Goal: Task Accomplishment & Management: Use online tool/utility

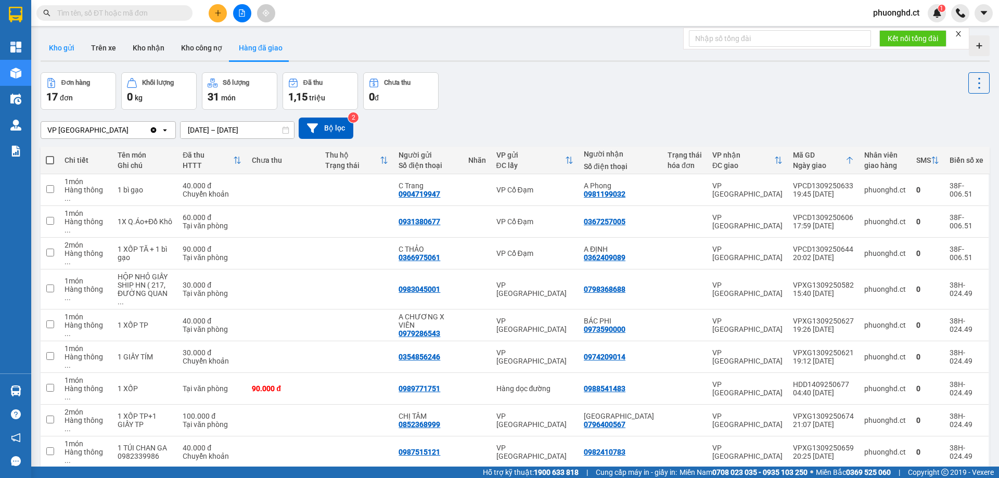
click at [63, 42] on button "Kho gửi" at bounding box center [62, 47] width 42 height 25
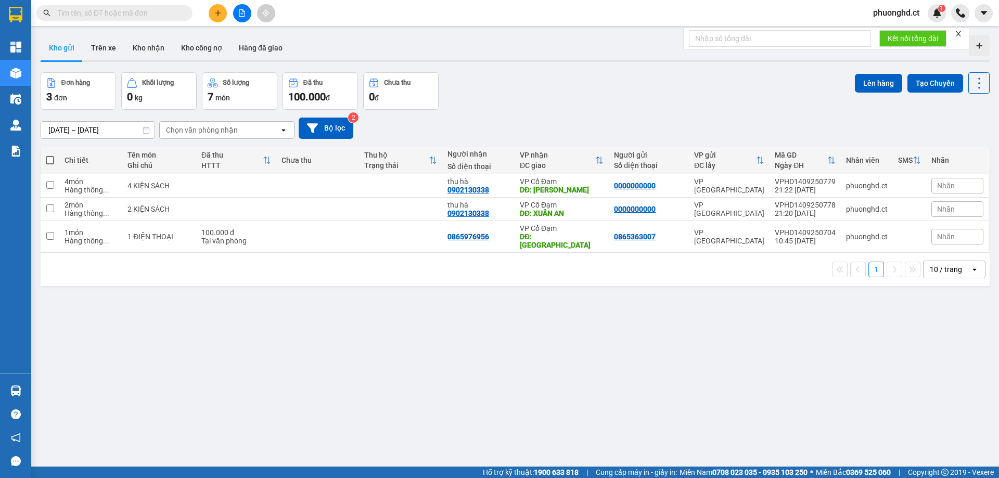
click at [47, 161] on span at bounding box center [50, 160] width 8 height 8
click at [50, 155] on input "checkbox" at bounding box center [50, 155] width 0 height 0
checkbox input "true"
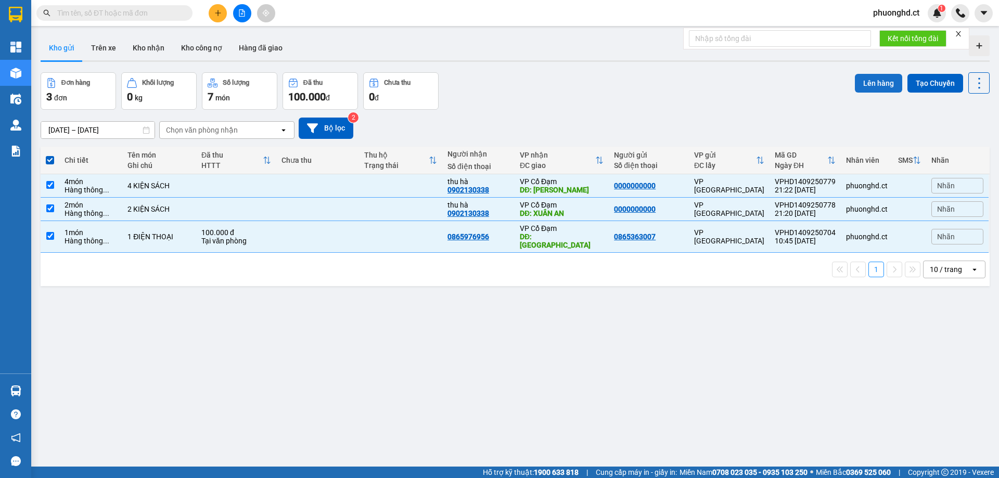
click at [872, 83] on button "Lên hàng" at bounding box center [878, 83] width 47 height 19
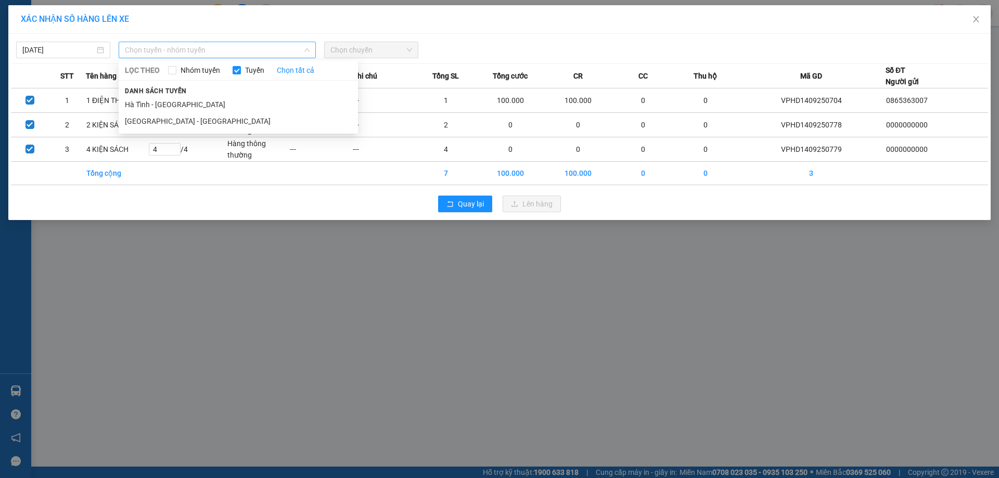
click at [256, 54] on span "Chọn tuyến - nhóm tuyến" at bounding box center [217, 50] width 185 height 16
click at [198, 118] on li "[GEOGRAPHIC_DATA] - [GEOGRAPHIC_DATA]" at bounding box center [238, 121] width 239 height 17
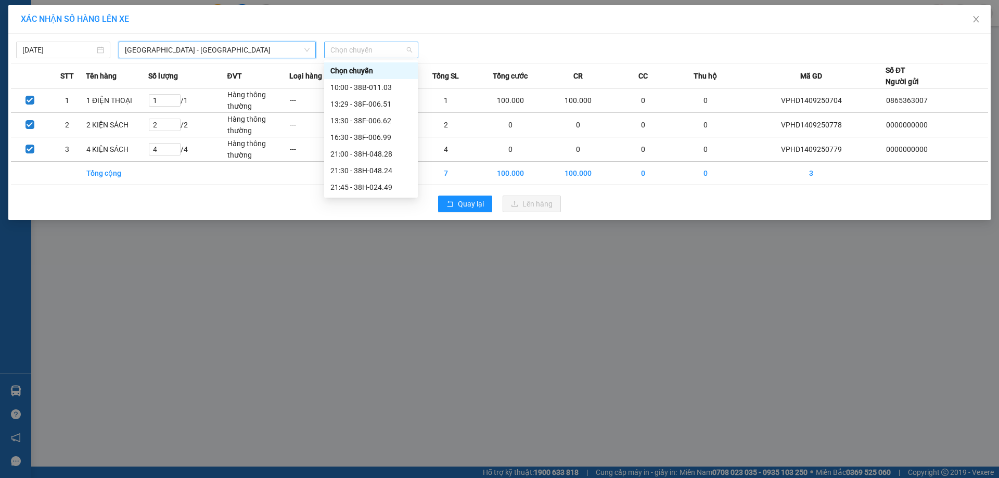
click at [366, 48] on span "Chọn chuyến" at bounding box center [371, 50] width 82 height 16
click at [392, 184] on div "21:45 - 38H-024.49" at bounding box center [370, 187] width 81 height 11
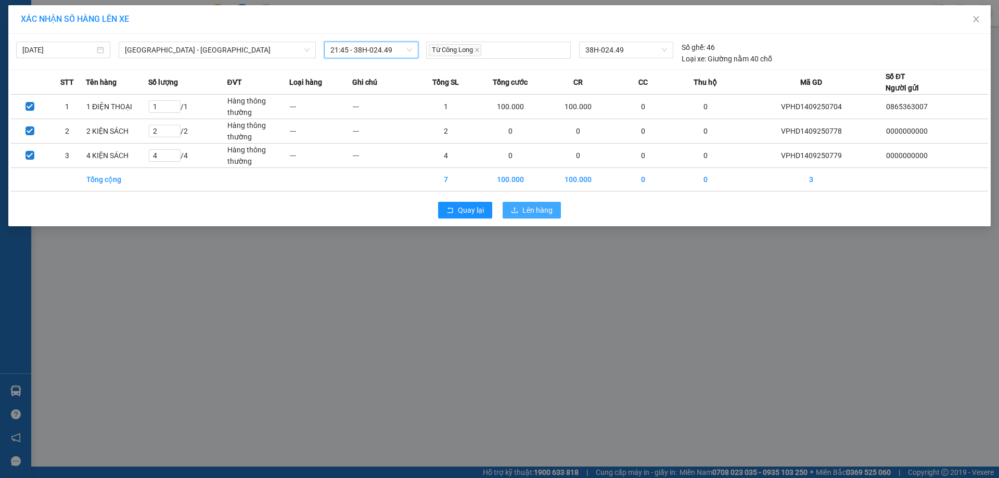
click at [546, 211] on span "Lên hàng" at bounding box center [537, 209] width 30 height 11
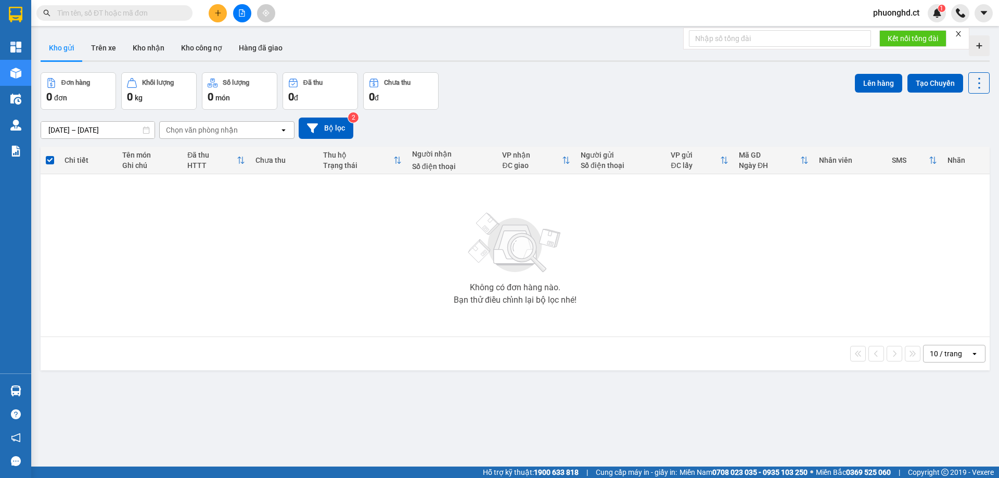
click at [246, 14] on button at bounding box center [242, 13] width 18 height 18
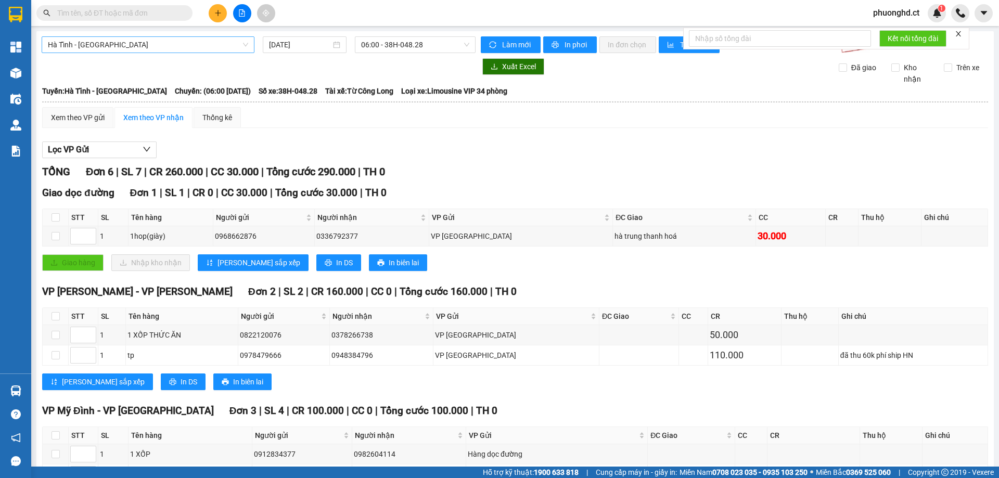
click at [124, 44] on span "Hà Tĩnh - [GEOGRAPHIC_DATA]" at bounding box center [148, 45] width 200 height 16
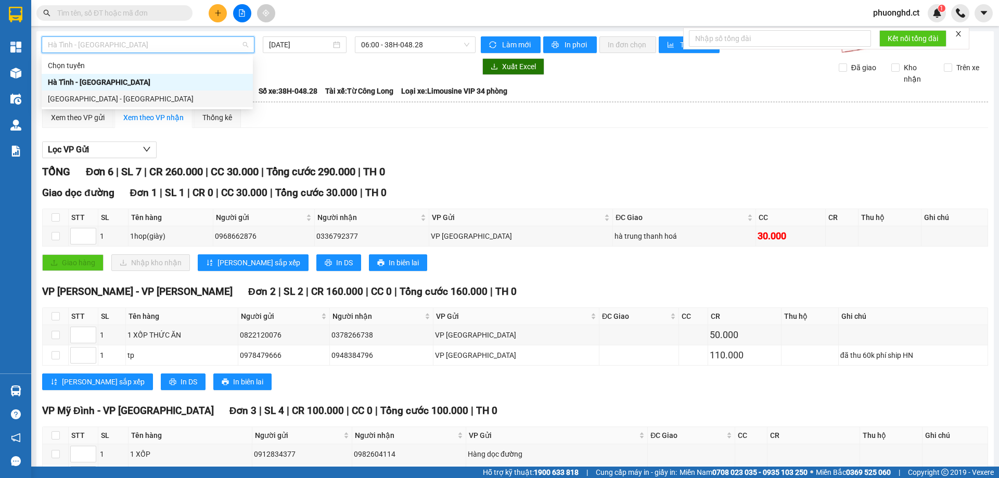
click at [109, 96] on div "[GEOGRAPHIC_DATA] - [GEOGRAPHIC_DATA]" at bounding box center [147, 98] width 199 height 11
type input "[DATE]"
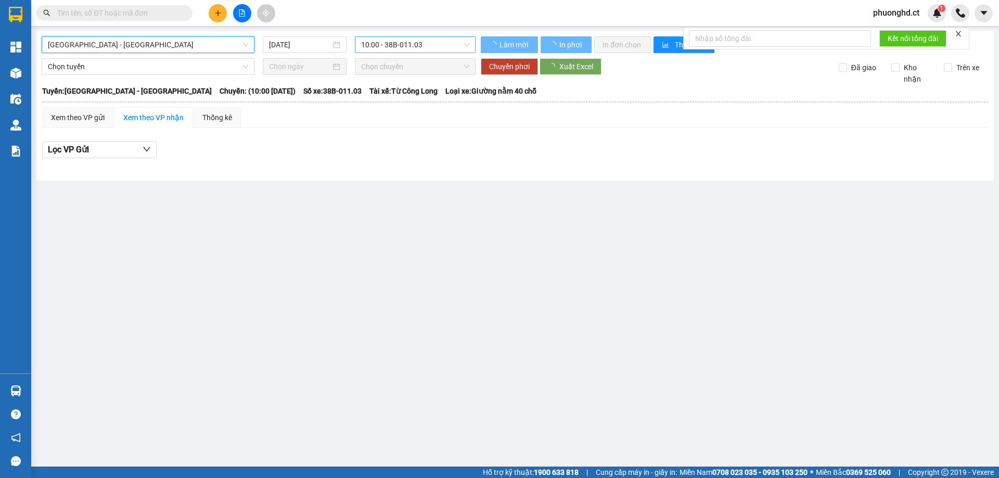
click at [413, 39] on span "10:00 - 38B-011.03" at bounding box center [415, 45] width 108 height 16
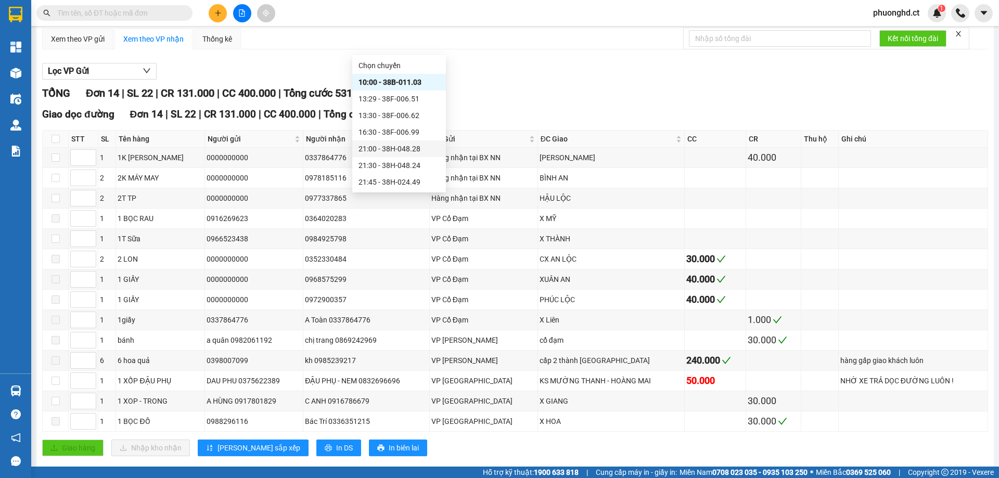
scroll to position [97, 0]
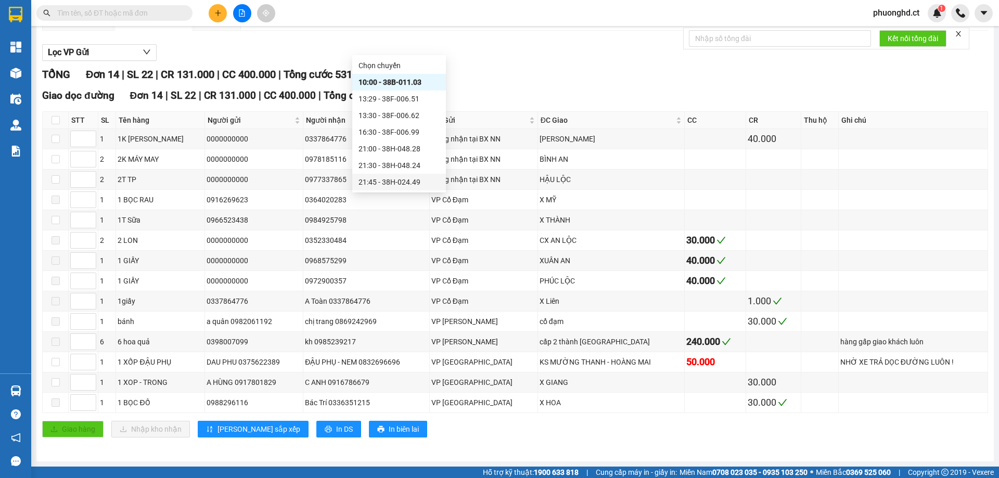
click at [400, 182] on div "21:45 - 38H-024.49" at bounding box center [398, 181] width 81 height 11
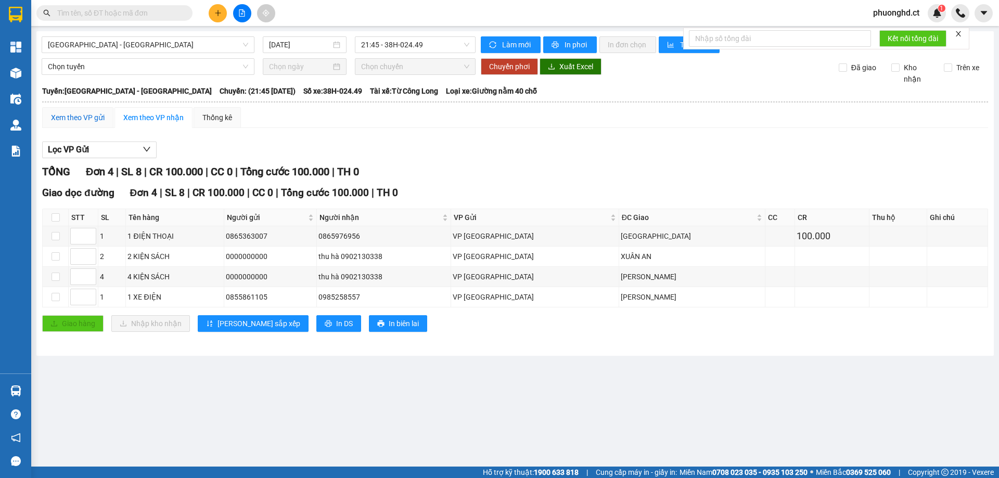
click at [69, 113] on div "Xem theo VP gửi" at bounding box center [78, 117] width 54 height 11
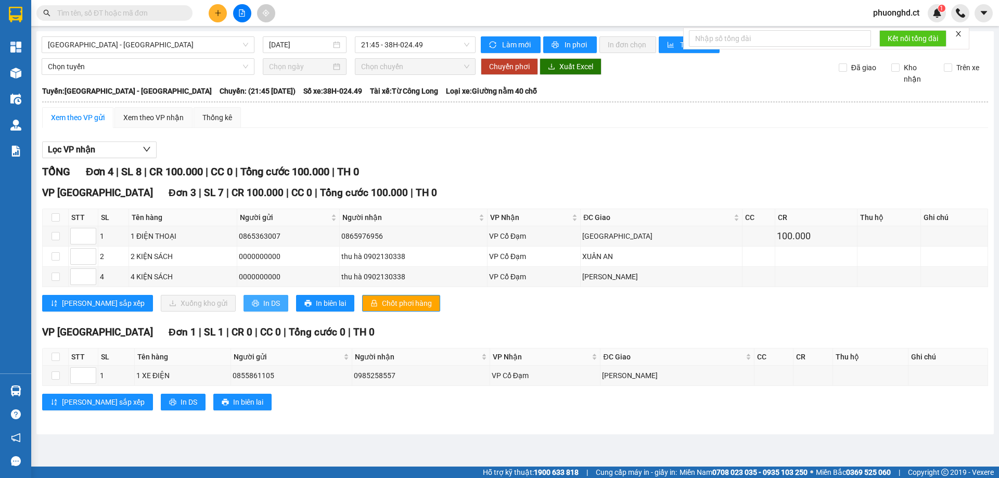
click at [263, 300] on span "In DS" at bounding box center [271, 302] width 17 height 11
click at [246, 18] on button at bounding box center [242, 13] width 18 height 18
click at [892, 15] on span "phuonghd.ct" at bounding box center [895, 12] width 63 height 13
click at [891, 28] on span "Đăng xuất" at bounding box center [901, 32] width 44 height 11
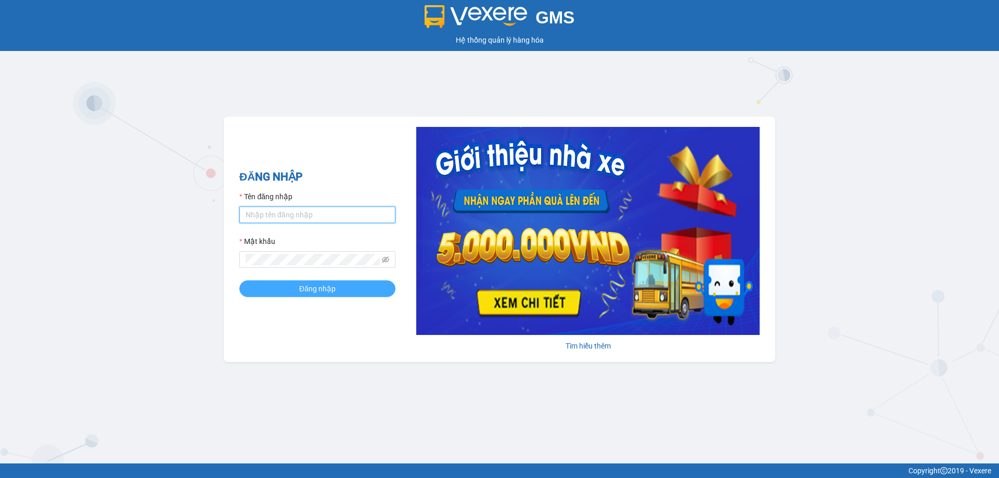
type input "phuonghd.ct"
click at [297, 288] on button "Đăng nhập" at bounding box center [317, 288] width 156 height 17
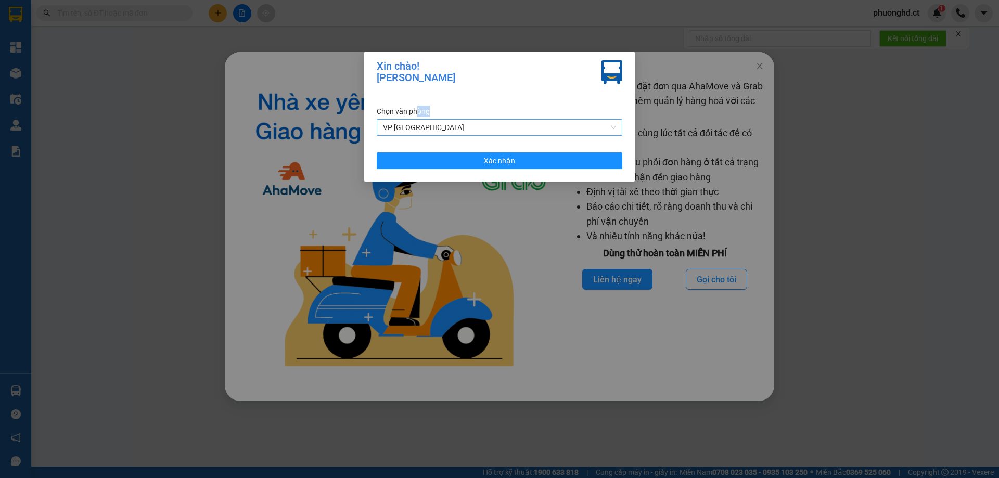
drag, startPoint x: 419, startPoint y: 115, endPoint x: 419, endPoint y: 123, distance: 7.8
click at [419, 123] on div "[PERSON_NAME] VP [GEOGRAPHIC_DATA]" at bounding box center [499, 121] width 245 height 30
click at [419, 124] on span "VP [GEOGRAPHIC_DATA]" at bounding box center [499, 128] width 233 height 16
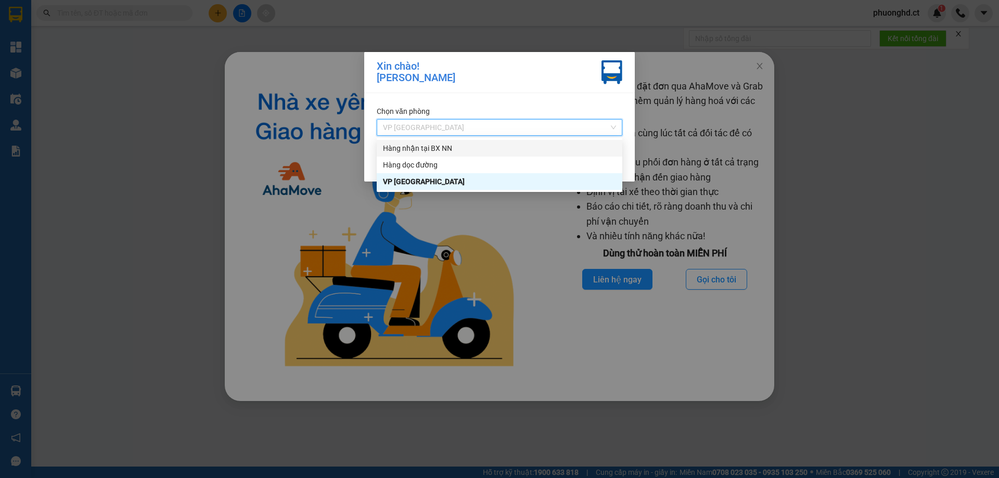
click at [438, 144] on div "Hàng nhận tại BX NN" at bounding box center [499, 148] width 233 height 11
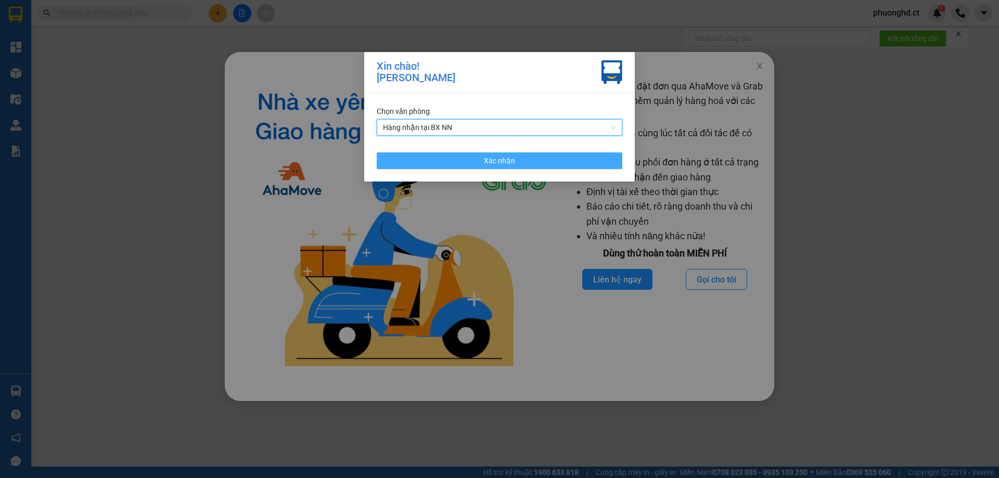
click at [448, 155] on button "Xác nhận" at bounding box center [499, 160] width 245 height 17
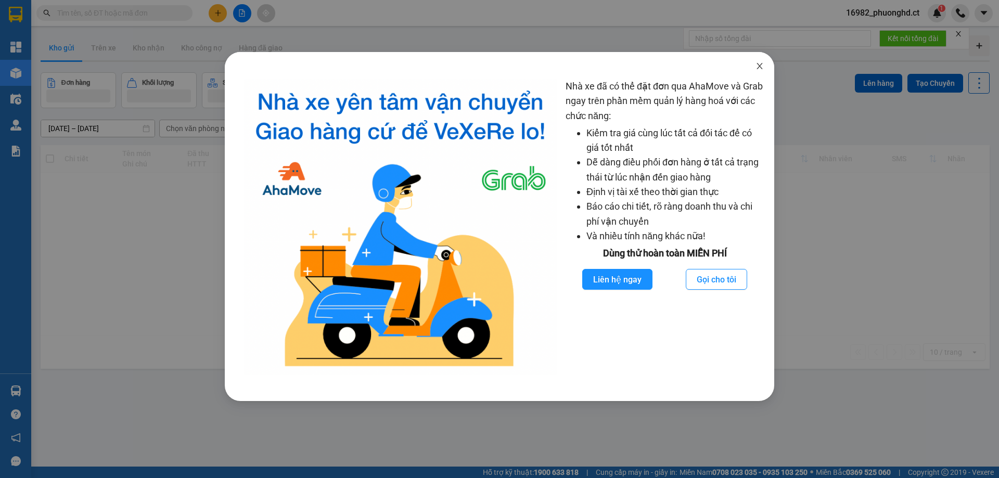
click at [763, 66] on span "Close" at bounding box center [759, 66] width 29 height 29
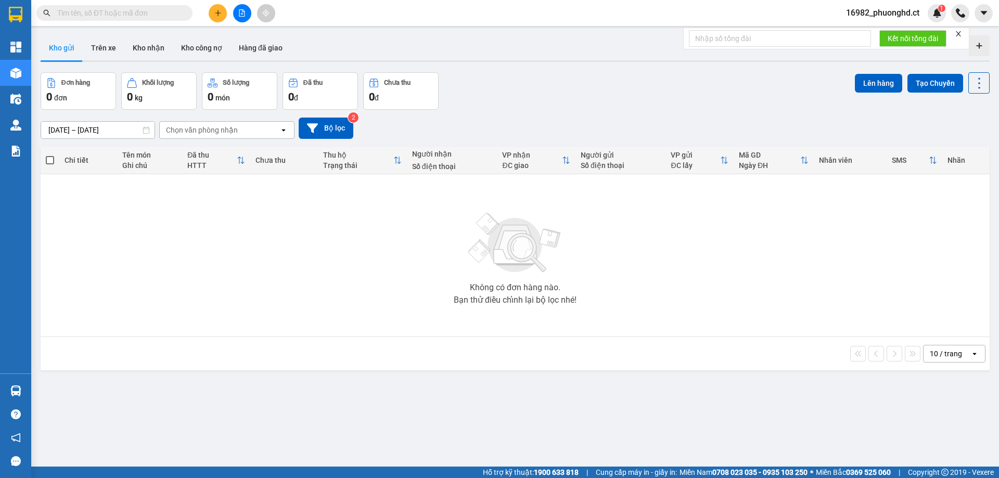
click at [955, 36] on icon "close" at bounding box center [957, 33] width 7 height 7
click at [243, 6] on button at bounding box center [242, 13] width 18 height 18
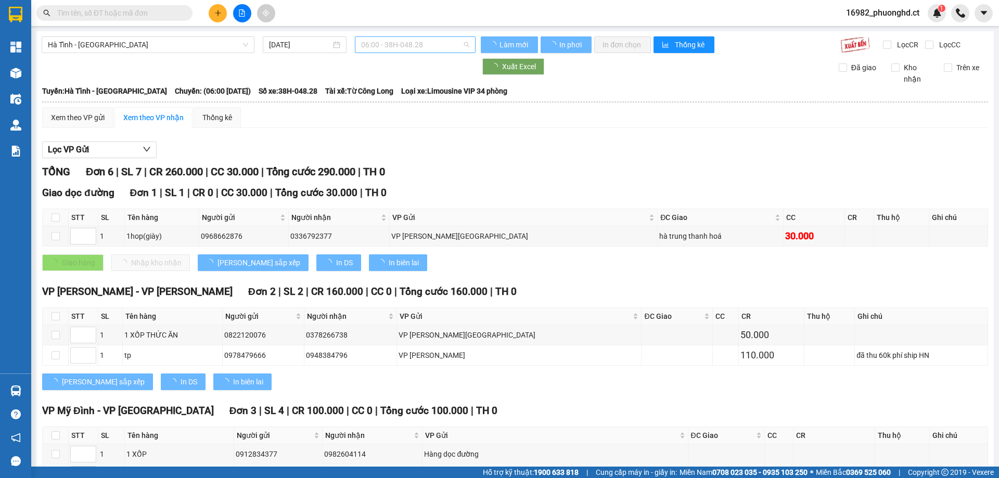
click at [390, 45] on span "06:00 - 38H-048.28" at bounding box center [415, 45] width 108 height 16
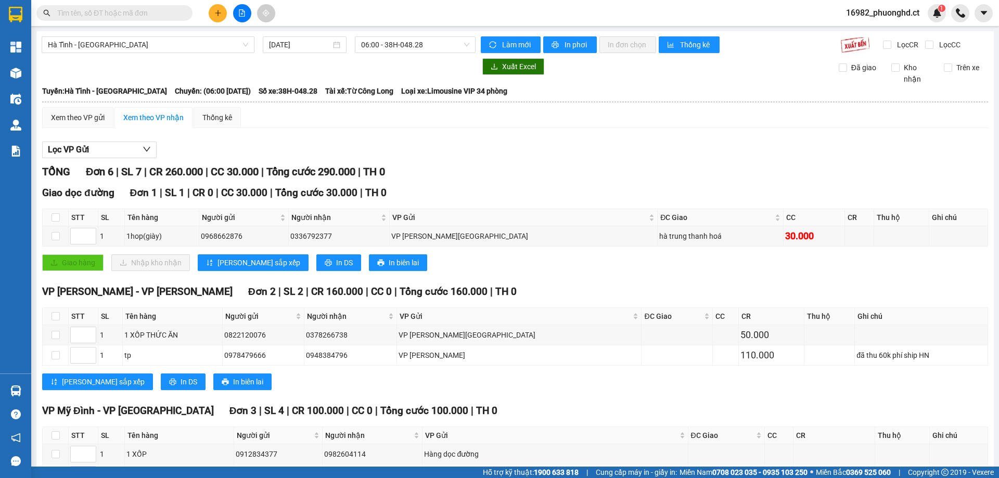
click at [152, 34] on div "[GEOGRAPHIC_DATA] - [GEOGRAPHIC_DATA] [DATE] 06:00 - 38H-048.28 [PERSON_NAME] m…" at bounding box center [514, 292] width 957 height 522
click at [149, 44] on span "Hà Tĩnh - [GEOGRAPHIC_DATA]" at bounding box center [148, 45] width 200 height 16
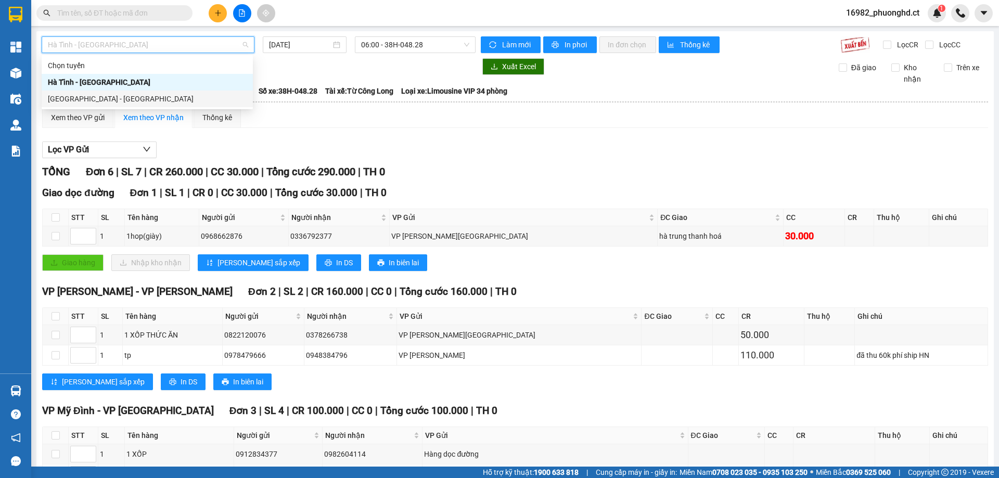
click at [82, 98] on div "[GEOGRAPHIC_DATA] - [GEOGRAPHIC_DATA]" at bounding box center [147, 98] width 199 height 11
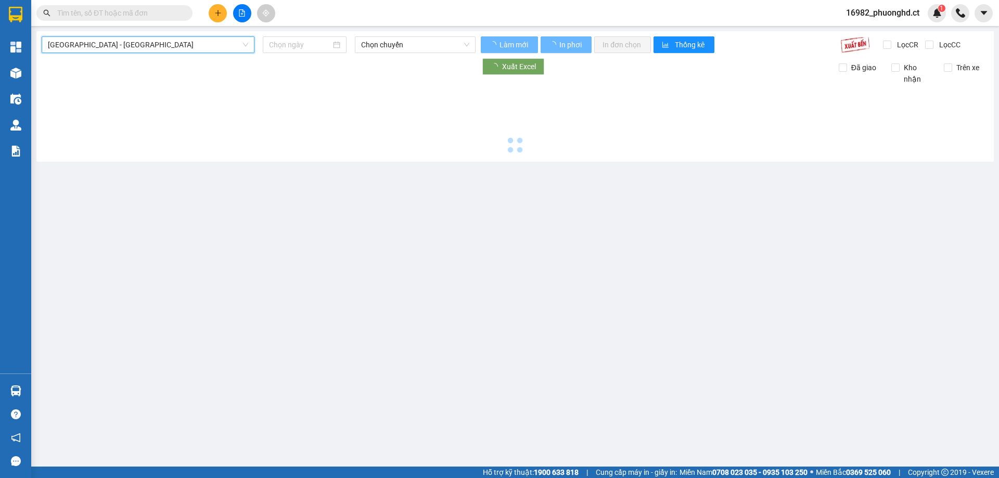
type input "[DATE]"
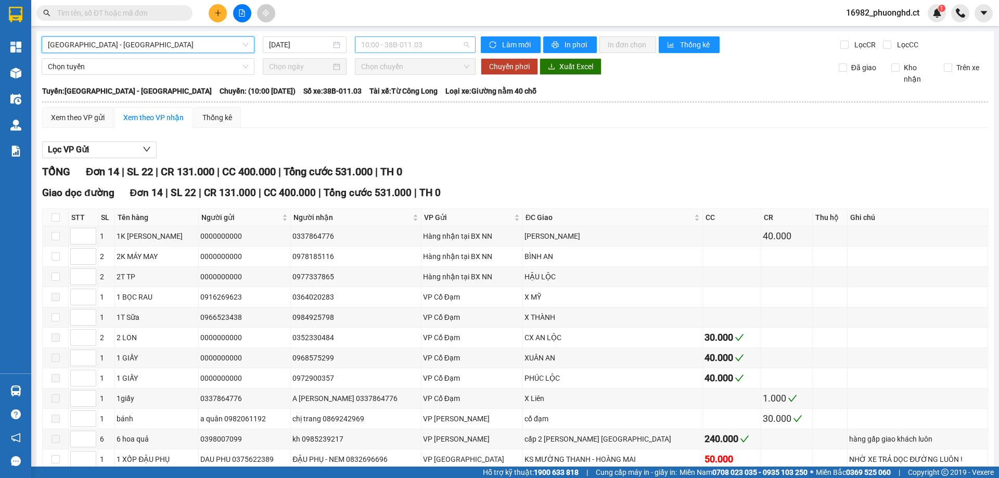
click at [399, 43] on span "10:00 - 38B-011.03" at bounding box center [415, 45] width 108 height 16
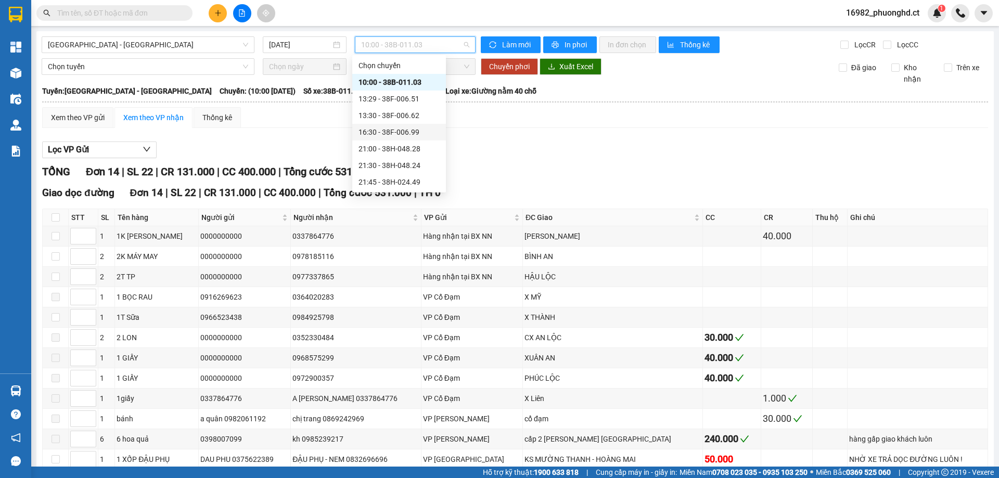
click at [415, 127] on div "16:30 - 38F-006.99" at bounding box center [398, 131] width 81 height 11
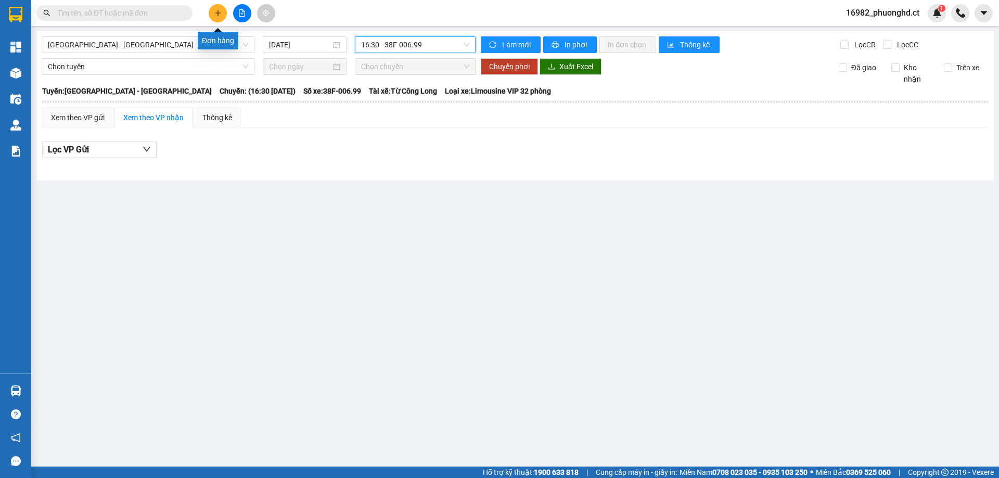
click at [214, 17] on button at bounding box center [218, 13] width 18 height 18
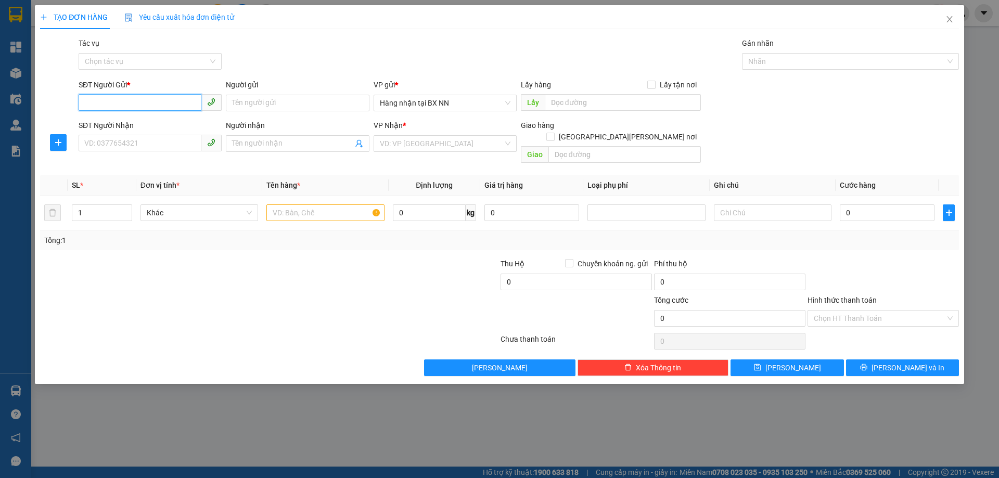
paste input "0000000000"
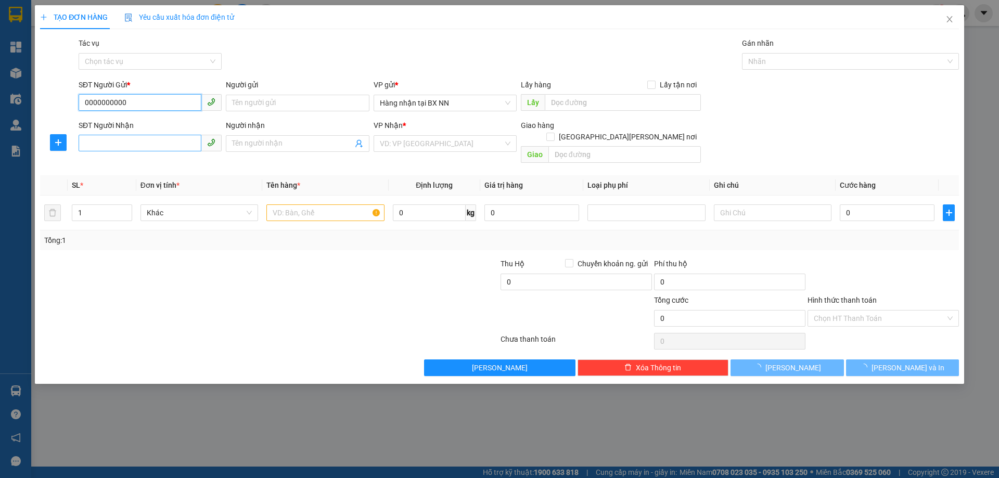
type input "0000000000"
click at [128, 146] on input "SĐT Người Nhận" at bounding box center [140, 143] width 123 height 17
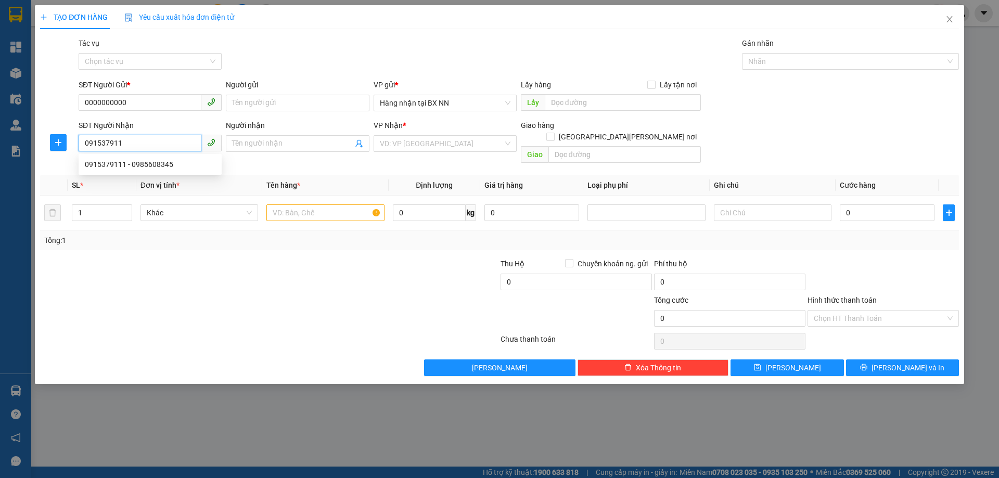
type input "0915379111"
click at [166, 170] on div "0915379111 - 0985608345" at bounding box center [150, 164] width 143 height 17
type input "0985608345"
type input "CẦU TRÙ"
type input "60.000"
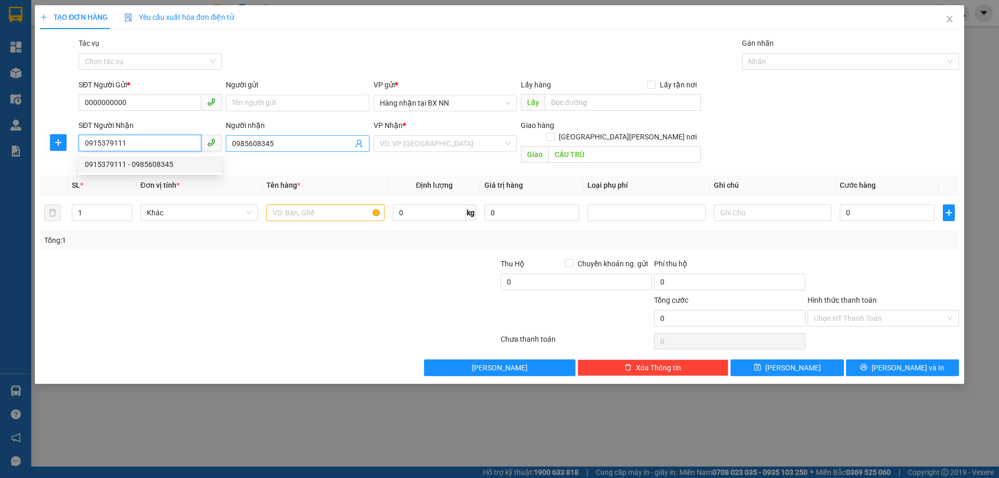
type input "60.000"
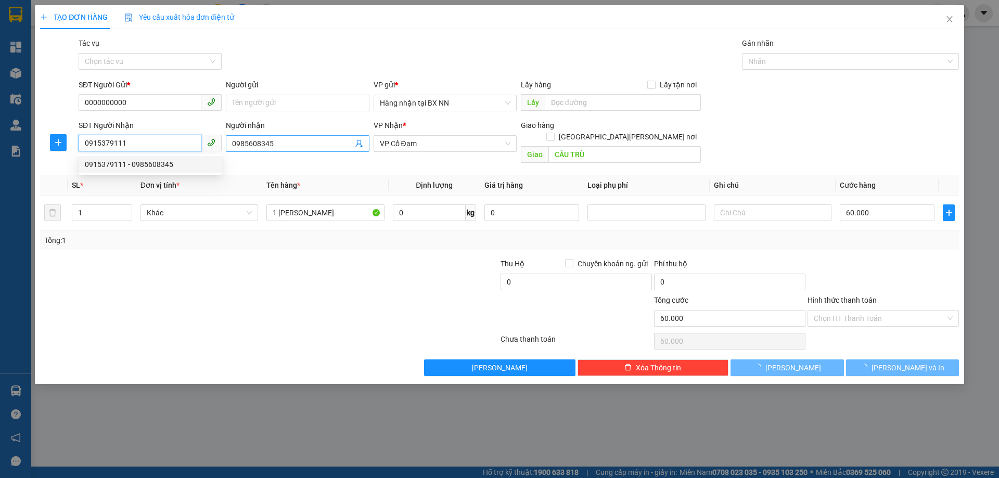
type input "0915379111"
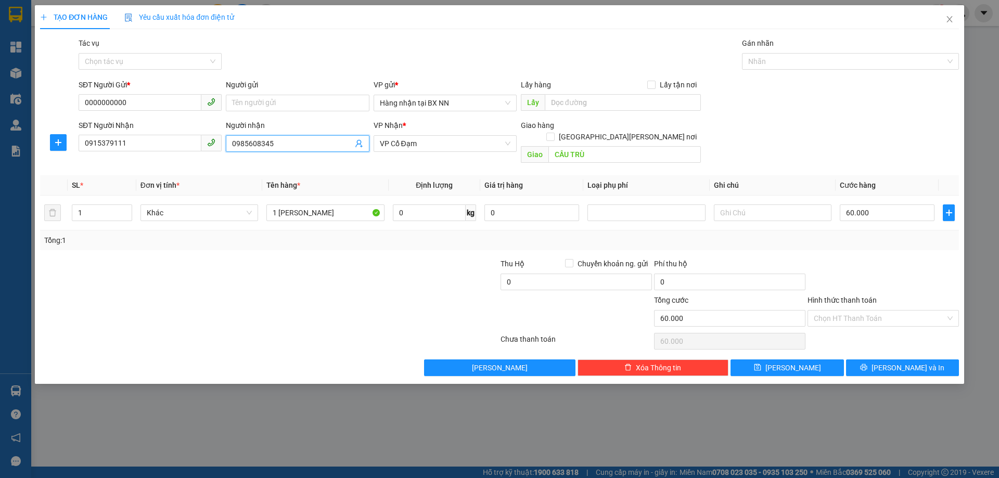
drag, startPoint x: 287, startPoint y: 137, endPoint x: 274, endPoint y: 138, distance: 13.1
click at [274, 138] on span "0985608345" at bounding box center [297, 143] width 143 height 17
drag, startPoint x: 274, startPoint y: 138, endPoint x: 184, endPoint y: 141, distance: 90.0
click at [184, 141] on div "SĐT Người [PERSON_NAME] 0915379111 Người [PERSON_NAME] 0985608345 0985608345 [P…" at bounding box center [518, 144] width 884 height 48
click at [591, 146] on input "CẦU TRÙ" at bounding box center [624, 154] width 152 height 17
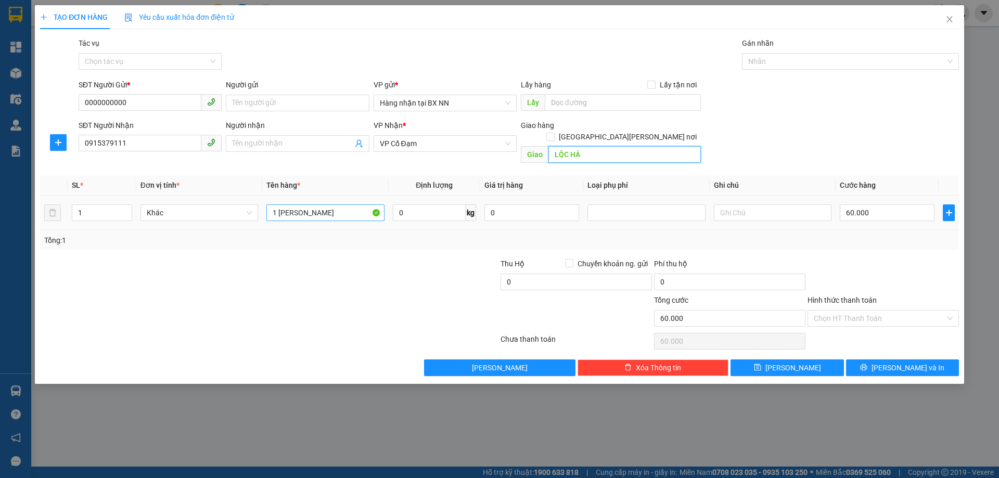
type input "LỘC HÀ"
drag, startPoint x: 322, startPoint y: 202, endPoint x: 275, endPoint y: 201, distance: 47.4
click at [275, 204] on input "1 [PERSON_NAME]" at bounding box center [325, 212] width 118 height 17
type input "1K ĐỒ ĐIỆN"
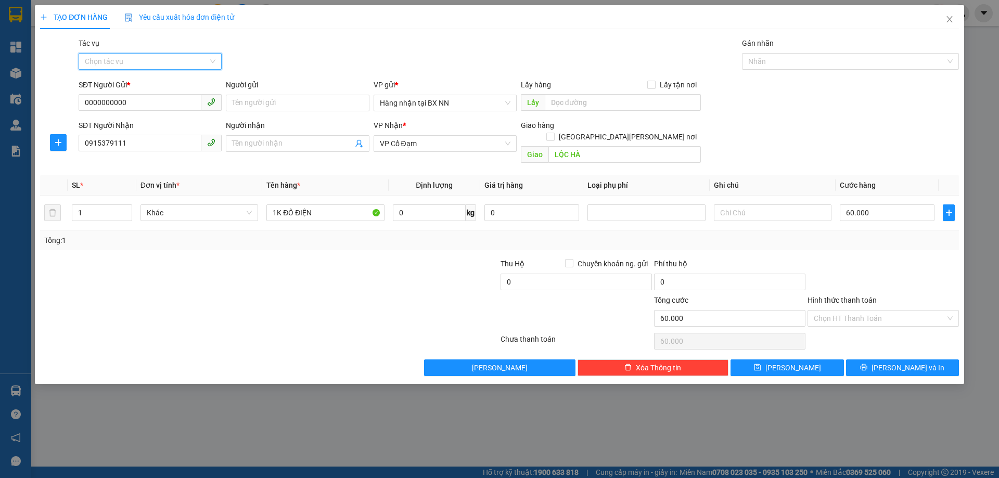
click at [128, 62] on input "Tác vụ" at bounding box center [146, 62] width 123 height 16
click at [119, 79] on div "Nhập hàng lên xe" at bounding box center [150, 81] width 131 height 11
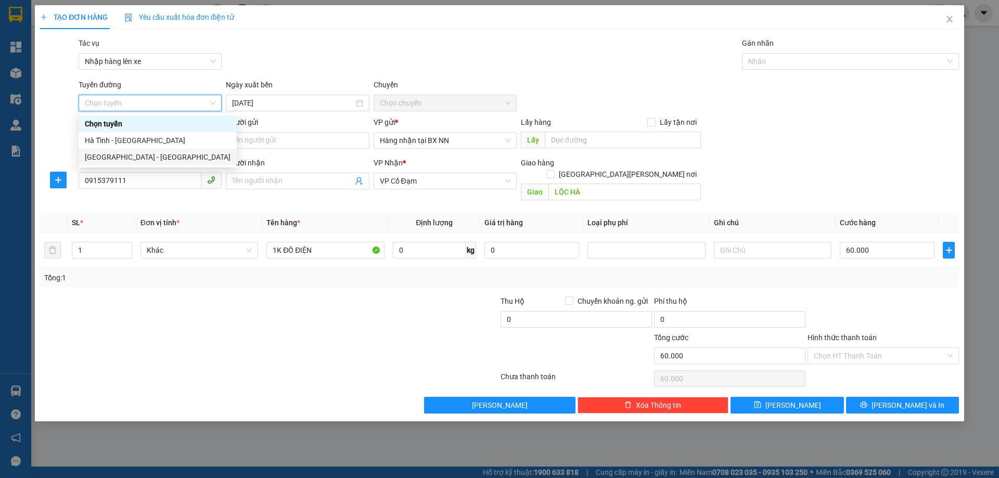
click at [131, 160] on div "[GEOGRAPHIC_DATA] - [GEOGRAPHIC_DATA]" at bounding box center [158, 156] width 146 height 11
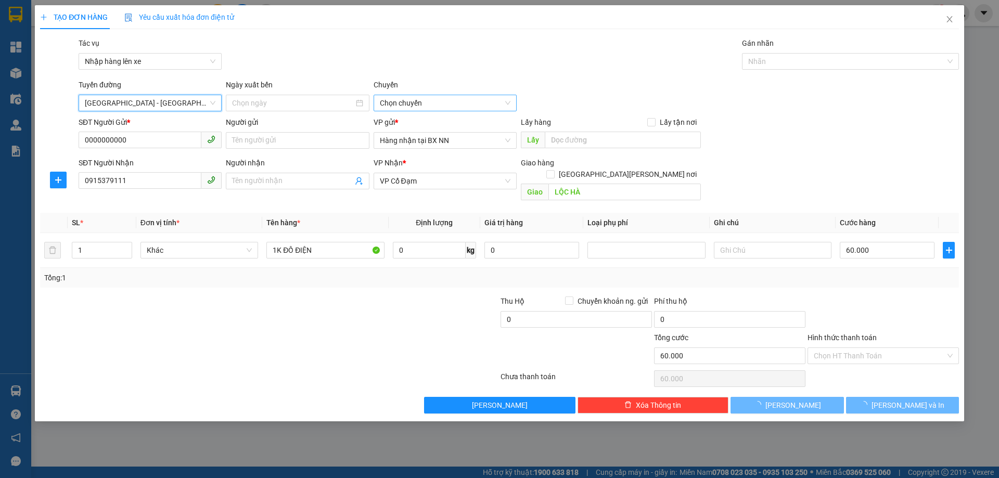
type input "[DATE]"
click at [443, 106] on span "10:00 - 38B-011.03" at bounding box center [445, 103] width 131 height 16
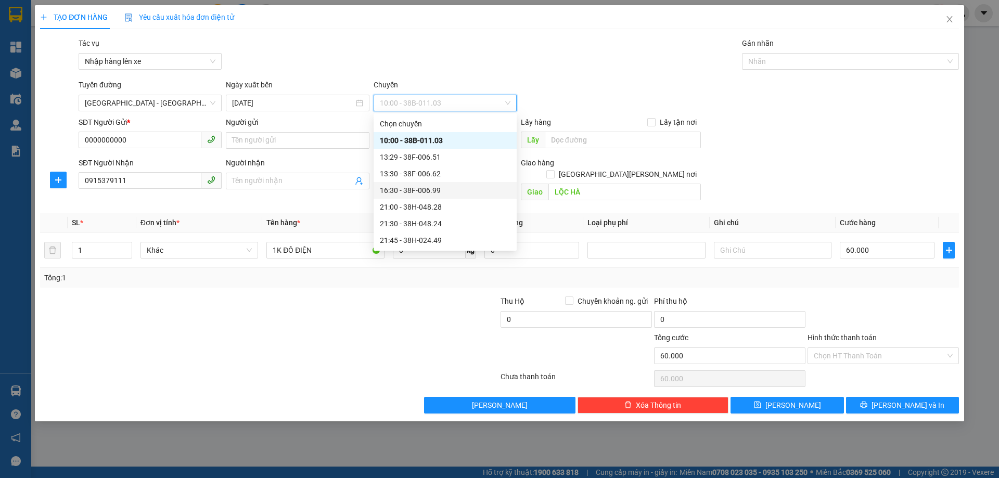
click at [434, 188] on div "16:30 - 38F-006.99" at bounding box center [445, 190] width 131 height 11
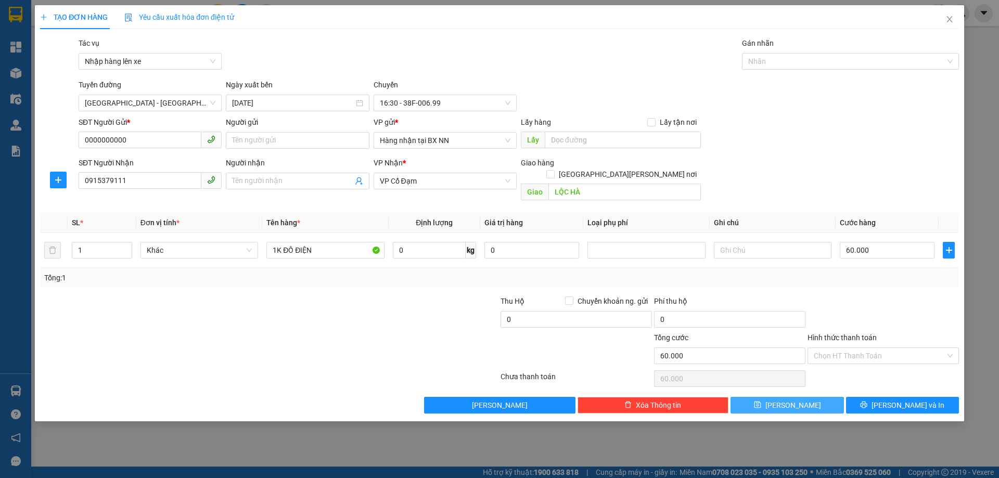
click at [806, 397] on button "[PERSON_NAME]" at bounding box center [786, 405] width 113 height 17
type input "0"
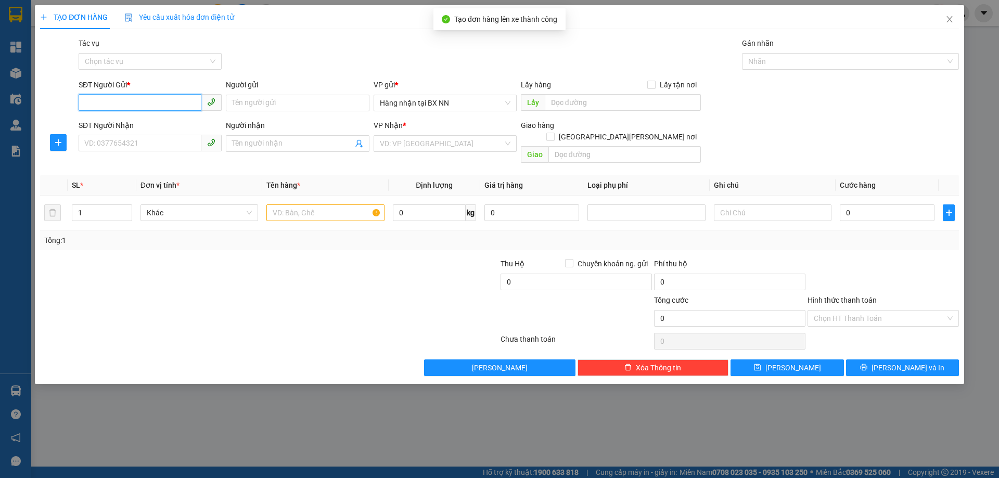
click at [144, 105] on input "SĐT Người Gửi *" at bounding box center [140, 102] width 123 height 17
paste input "0000000000"
type input "0000000000"
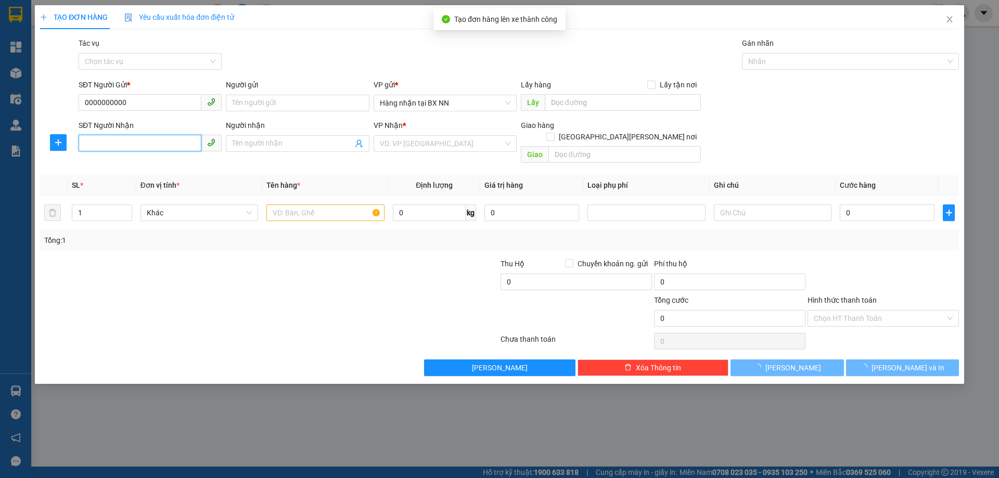
click at [150, 148] on input "SĐT Người Nhận" at bounding box center [140, 143] width 123 height 17
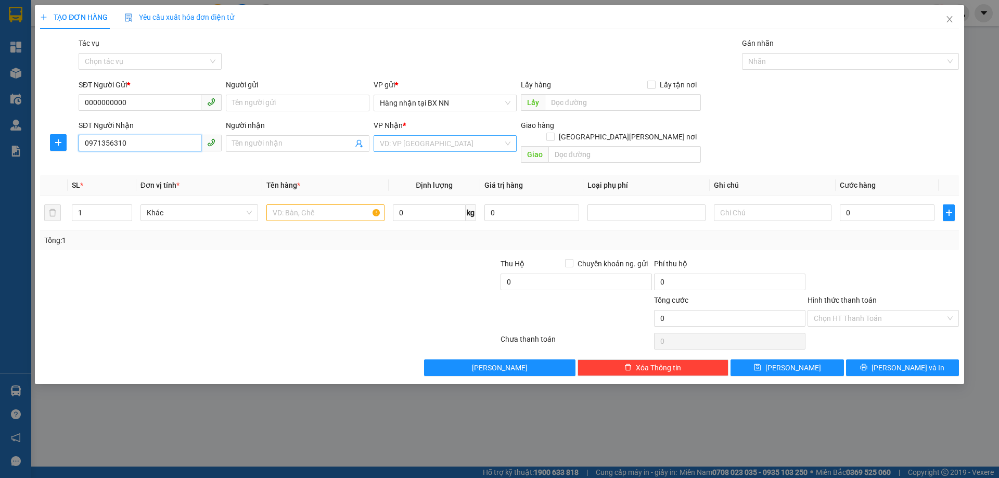
type input "0971356310"
click at [389, 145] on input "search" at bounding box center [441, 144] width 123 height 16
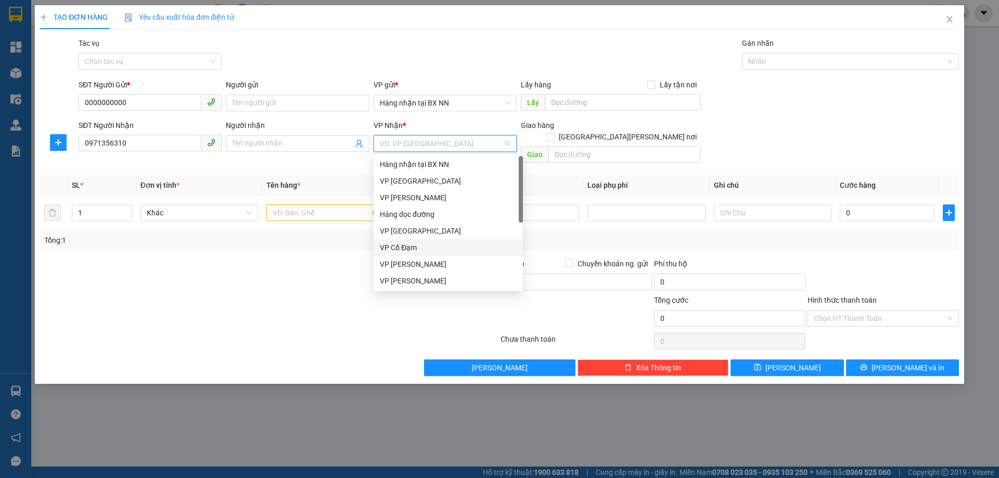
click at [409, 248] on div "VP Cổ Đạm" at bounding box center [448, 247] width 137 height 11
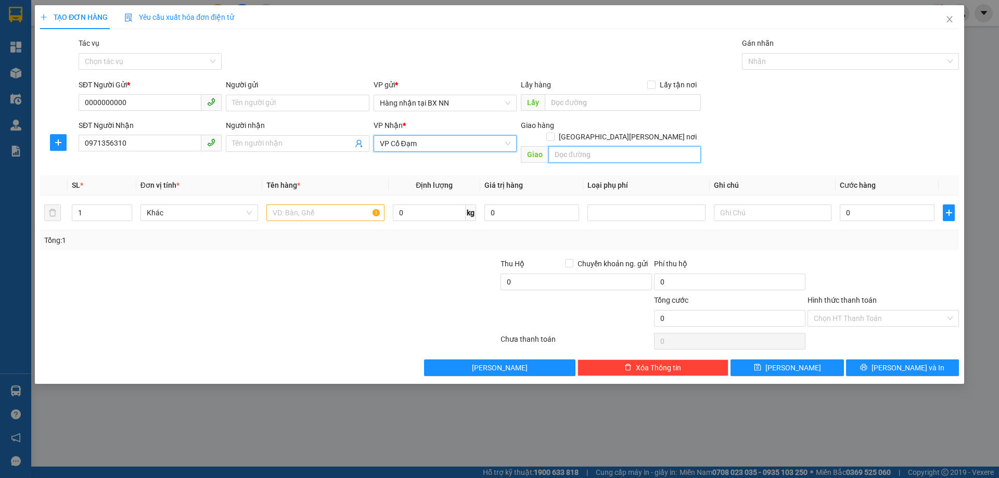
click at [601, 146] on input "text" at bounding box center [624, 154] width 152 height 17
type input "[PERSON_NAME]"
click at [360, 204] on input "text" at bounding box center [325, 212] width 118 height 17
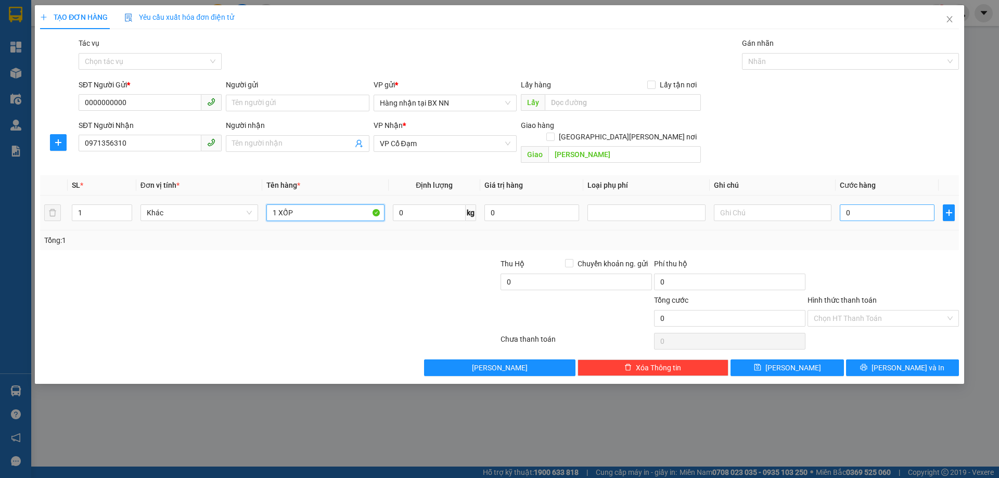
type input "1 XỐP"
click at [870, 204] on input "0" at bounding box center [886, 212] width 95 height 17
type input "60"
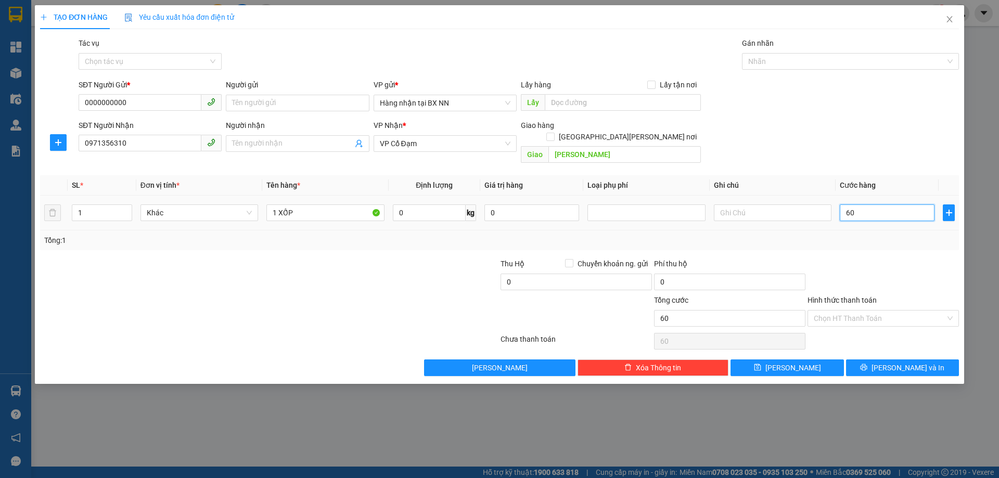
type input "600"
type input "60"
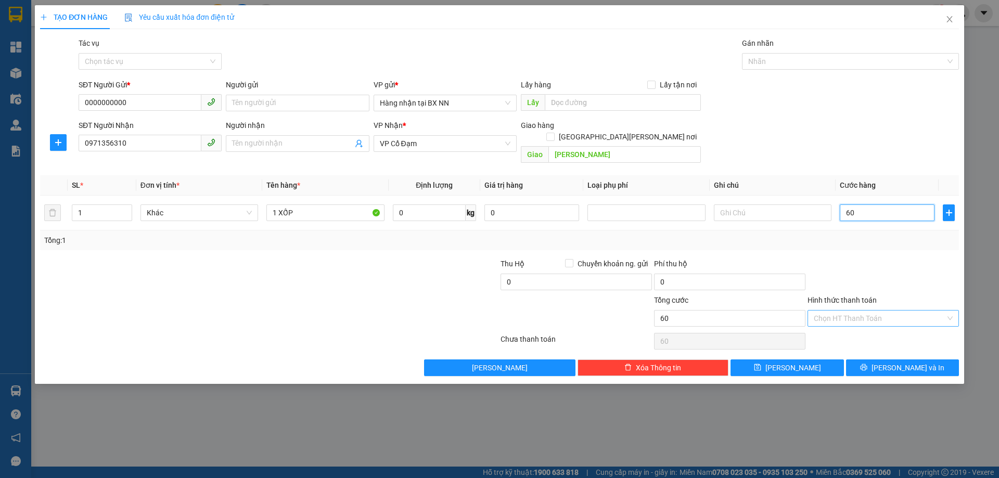
type input "60"
type input "60.000"
click at [851, 310] on input "Hình thức thanh toán" at bounding box center [879, 318] width 132 height 16
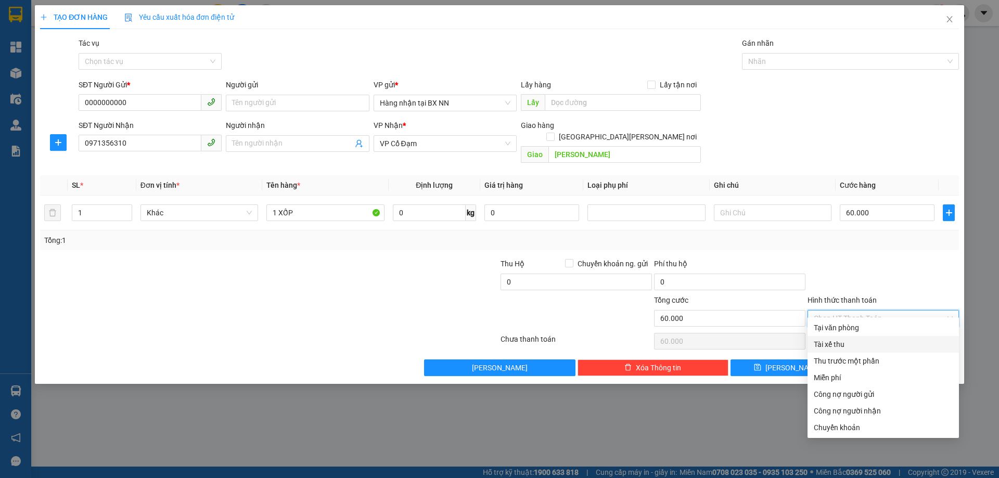
click at [839, 344] on div "Tài xế thu" at bounding box center [882, 344] width 139 height 11
type input "0"
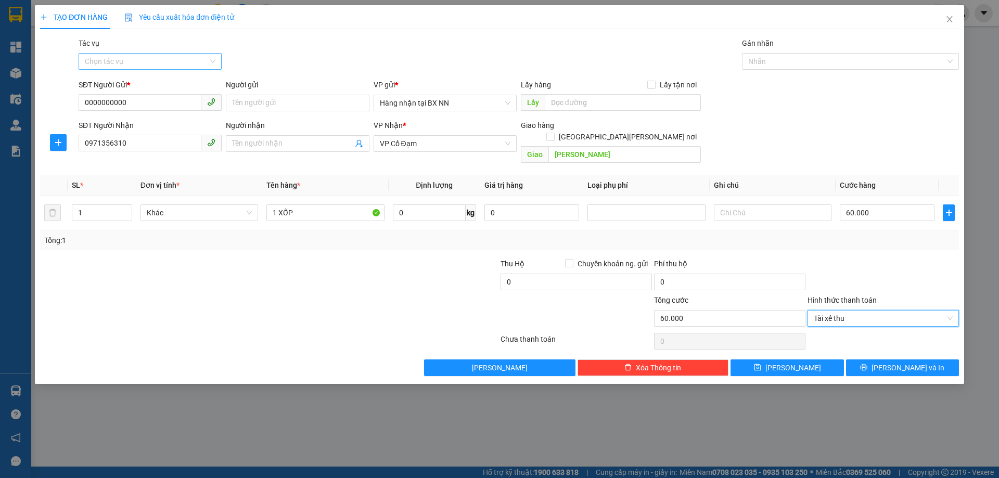
click at [185, 58] on input "Tác vụ" at bounding box center [146, 62] width 123 height 16
click at [120, 88] on div "Nhập hàng lên xe" at bounding box center [150, 82] width 143 height 17
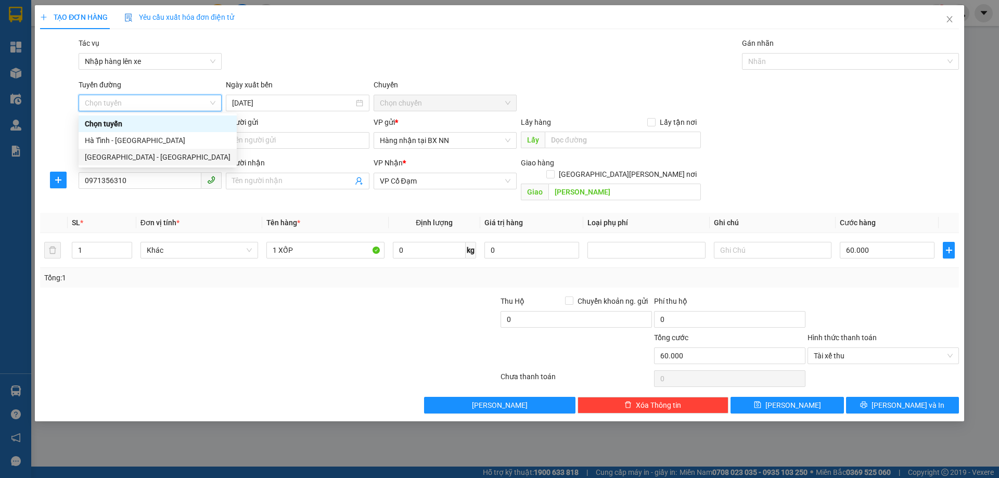
click at [120, 160] on div "[GEOGRAPHIC_DATA] - [GEOGRAPHIC_DATA]" at bounding box center [158, 156] width 146 height 11
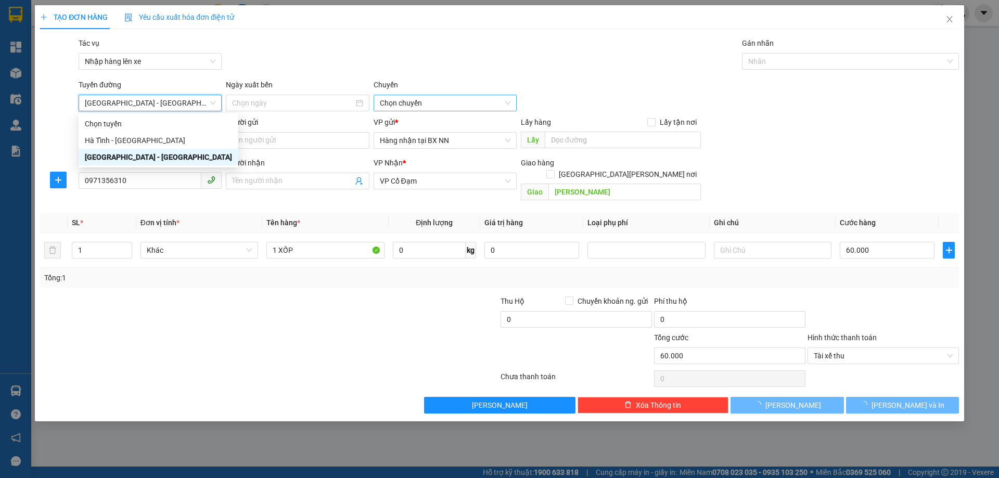
type input "[DATE]"
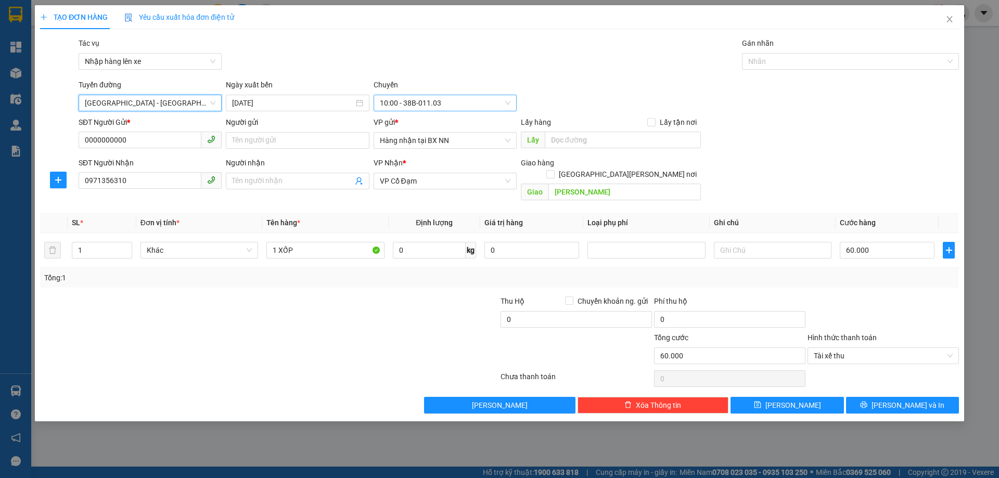
click at [510, 99] on div "10:00 - 38B-011.03" at bounding box center [444, 103] width 143 height 17
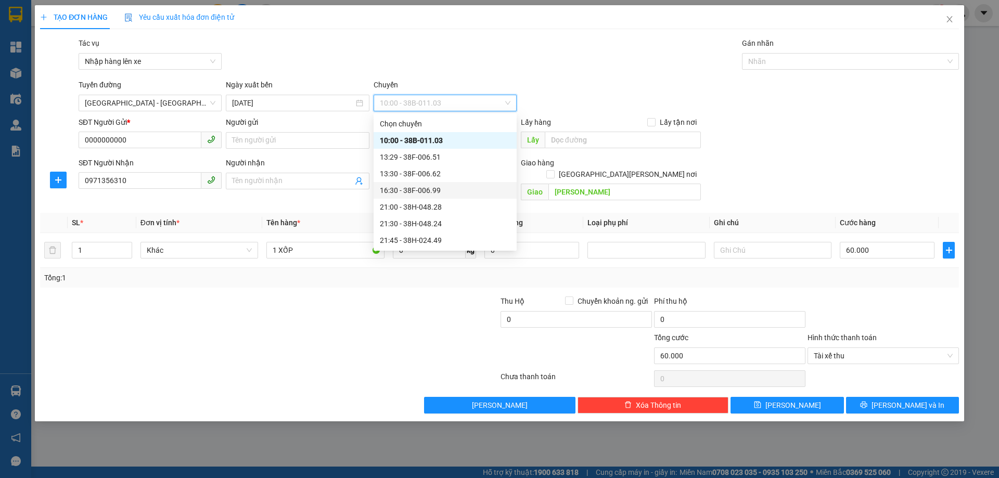
click at [467, 184] on div "16:30 - 38F-006.99" at bounding box center [444, 190] width 143 height 17
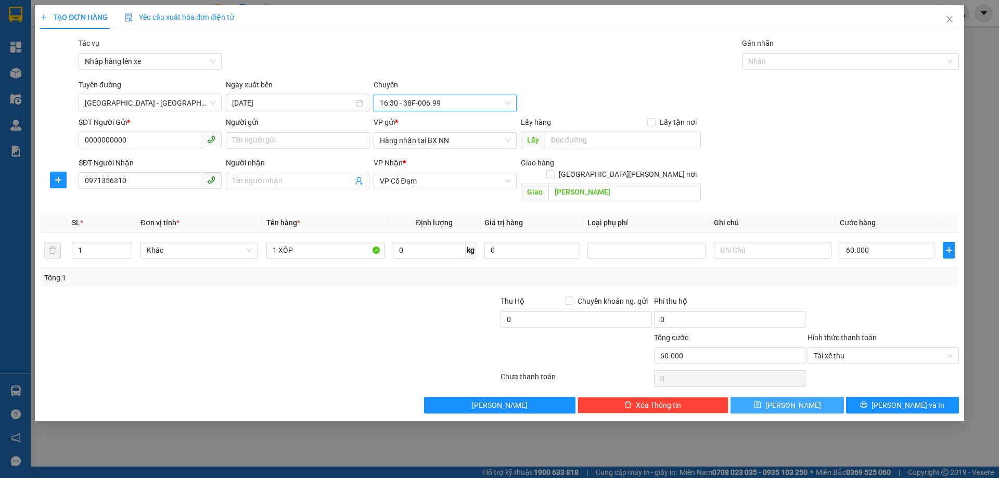
click at [791, 399] on span "[PERSON_NAME]" at bounding box center [793, 404] width 56 height 11
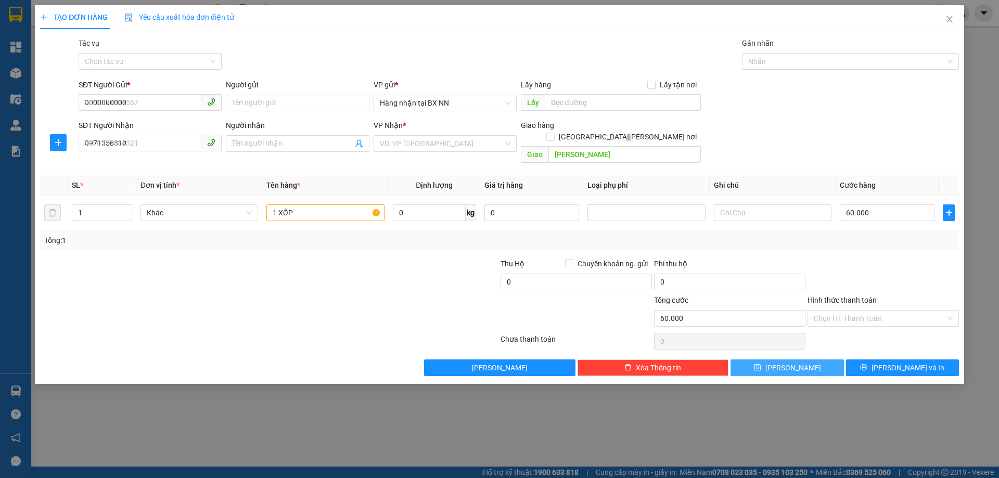
type input "0"
click at [944, 21] on span "Close" at bounding box center [949, 19] width 29 height 29
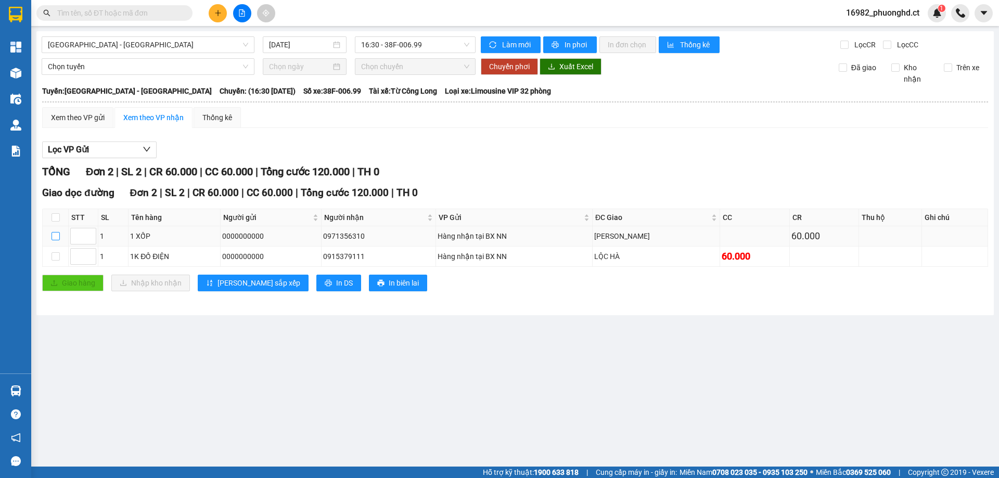
click at [56, 237] on input "checkbox" at bounding box center [55, 236] width 8 height 8
checkbox input "true"
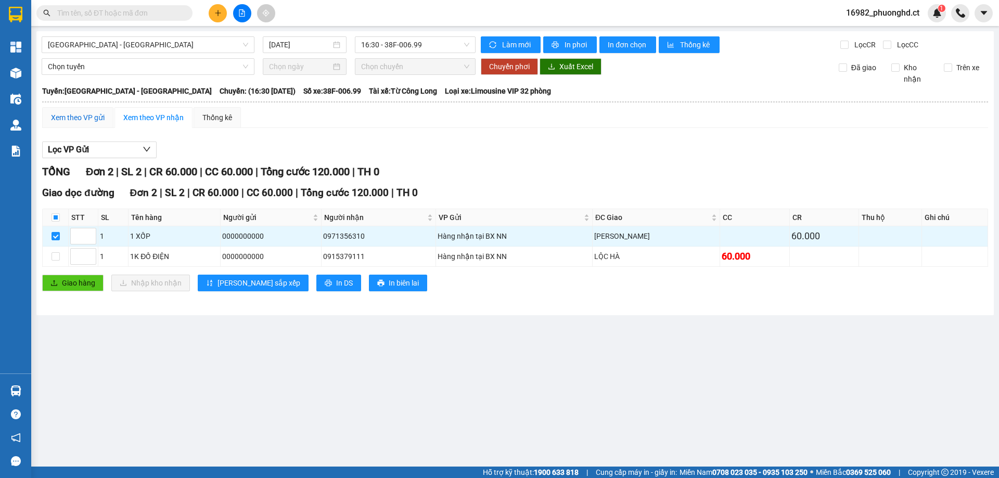
click at [80, 115] on div "Xem theo VP gửi" at bounding box center [78, 117] width 54 height 11
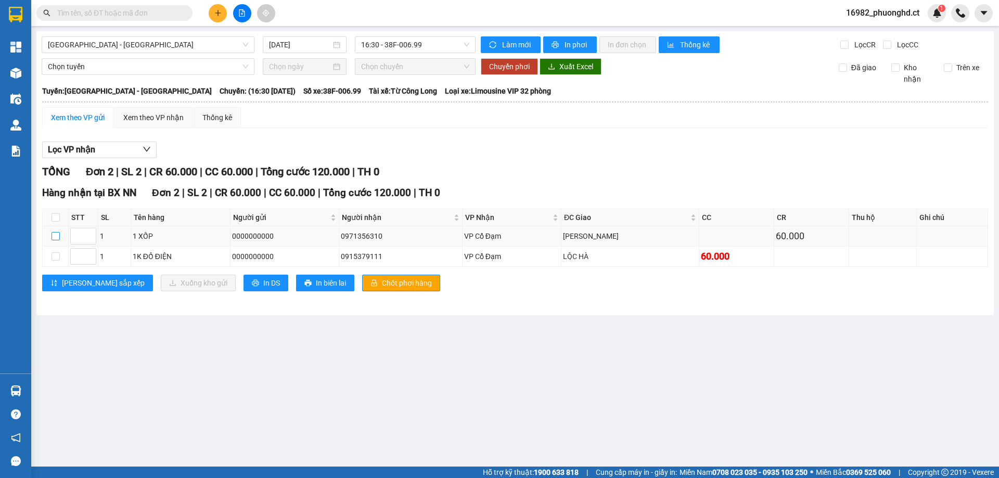
click at [57, 237] on input "checkbox" at bounding box center [55, 236] width 8 height 8
checkbox input "true"
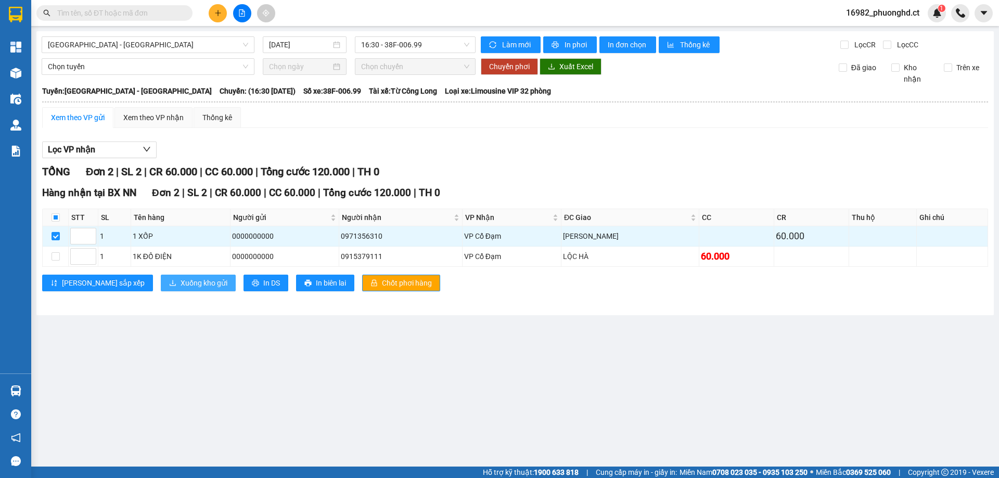
click at [180, 285] on span "Xuống kho gửi" at bounding box center [203, 282] width 47 height 11
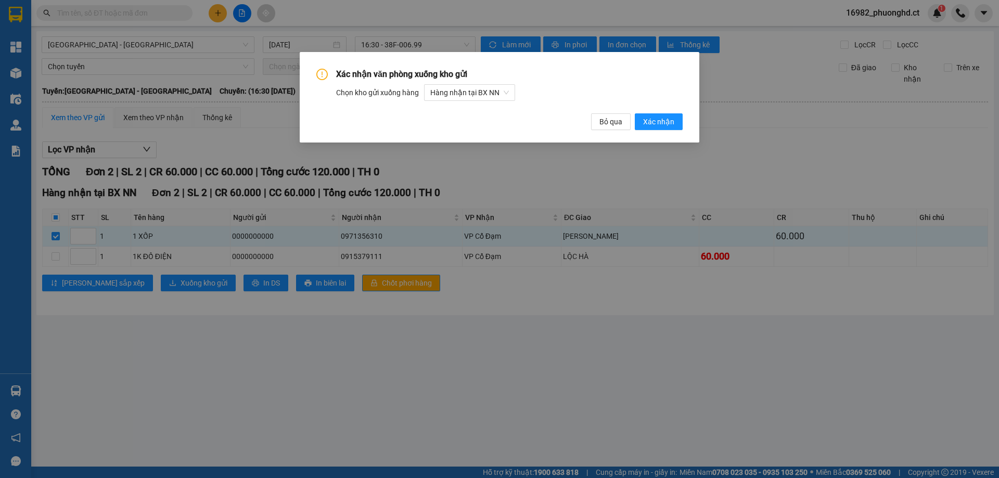
click at [684, 112] on div "Xác [PERSON_NAME] [PERSON_NAME] gửi [PERSON_NAME] gửi [PERSON_NAME] hàng Hàng […" at bounding box center [499, 97] width 399 height 90
click at [672, 117] on span "Xác nhận" at bounding box center [658, 121] width 31 height 11
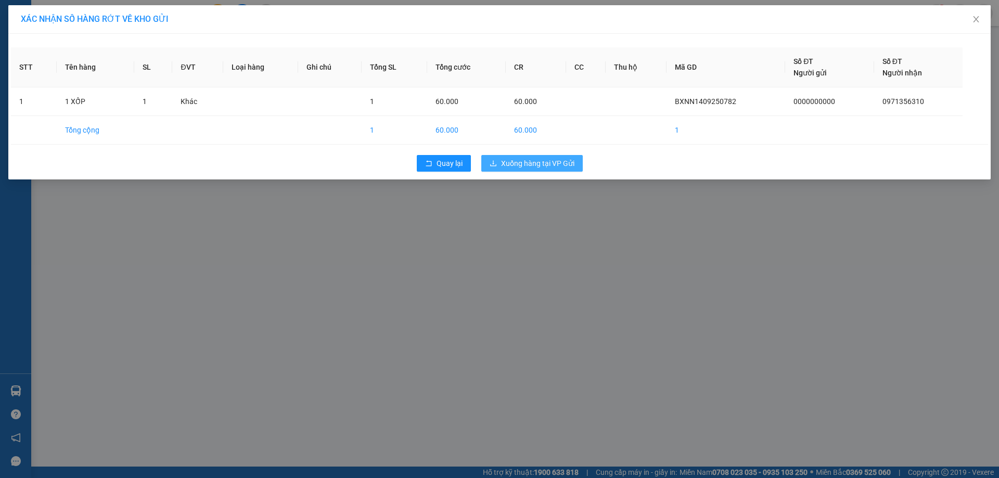
click at [500, 169] on button "Xuống hàng tại VP Gửi" at bounding box center [531, 163] width 101 height 17
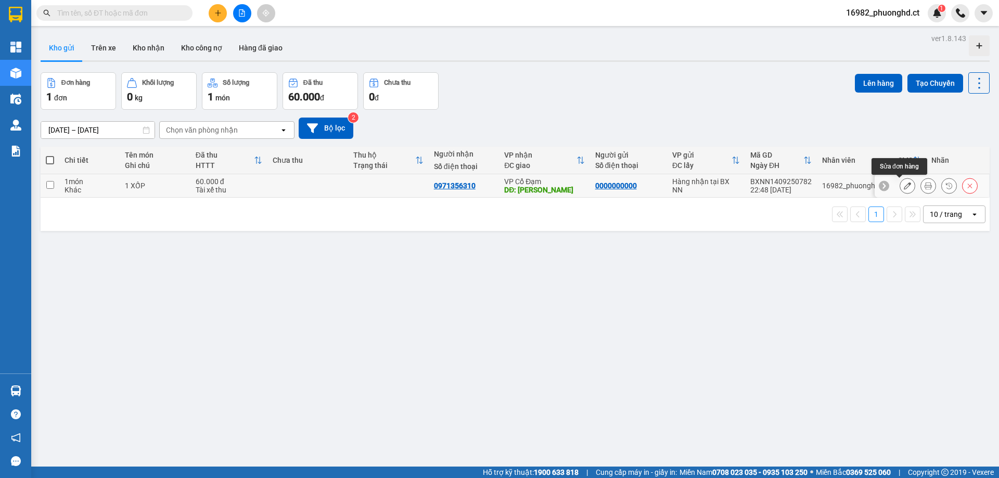
click at [903, 187] on icon at bounding box center [906, 185] width 7 height 7
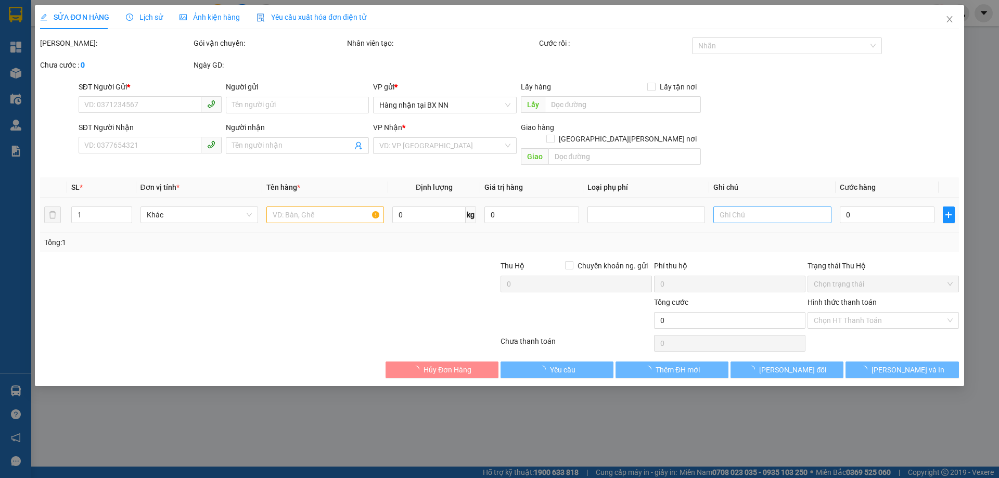
type input "0000000000"
type input "0971356310"
type input "[PERSON_NAME]"
type input "60.000"
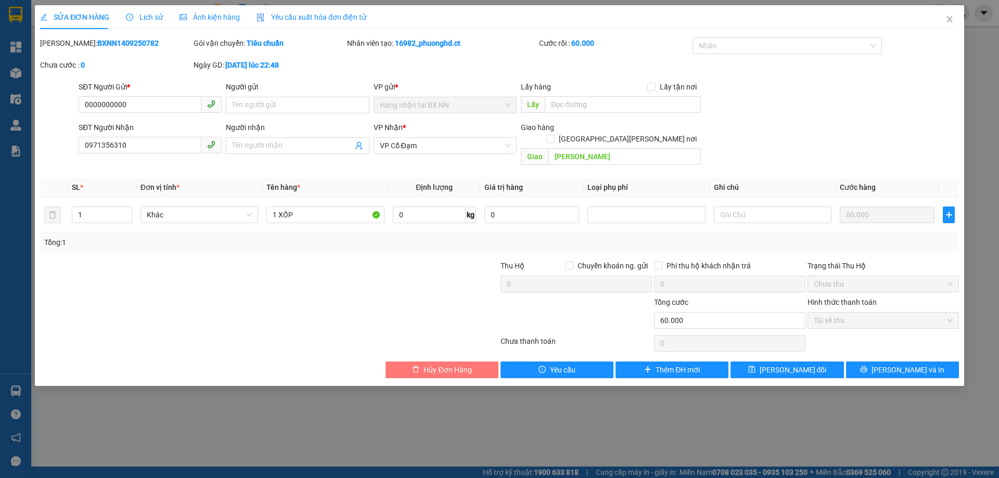
click at [469, 364] on span "Hủy Đơn Hàng" at bounding box center [447, 369] width 48 height 11
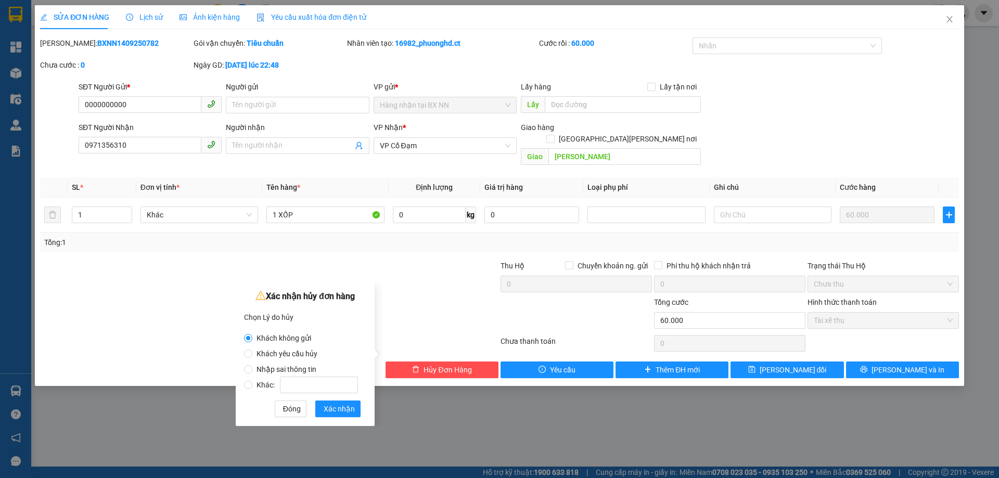
click at [303, 365] on span "Nhập sai thông tin" at bounding box center [286, 369] width 68 height 8
click at [252, 365] on input "Nhập sai thông tin" at bounding box center [248, 369] width 8 height 8
radio input "true"
radio input "false"
click at [333, 414] on span "Xác nhận" at bounding box center [338, 408] width 31 height 11
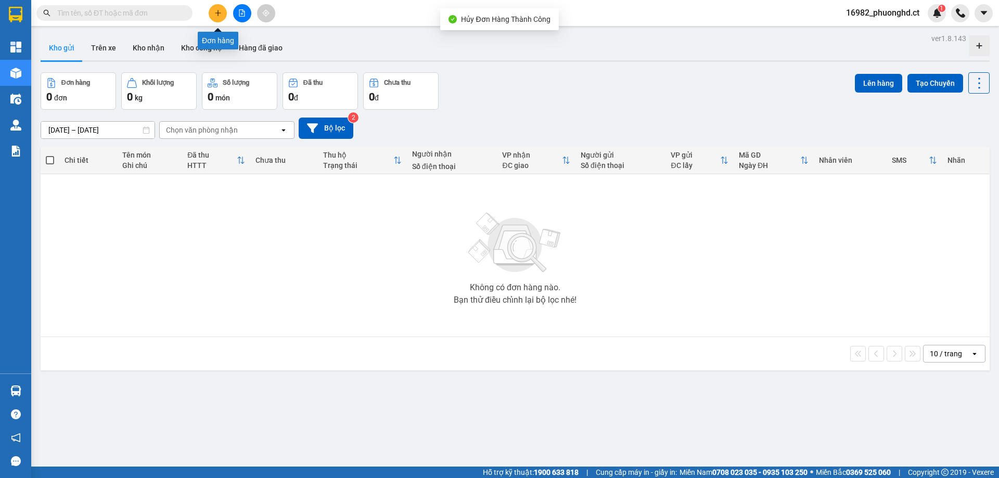
click at [211, 16] on button at bounding box center [218, 13] width 18 height 18
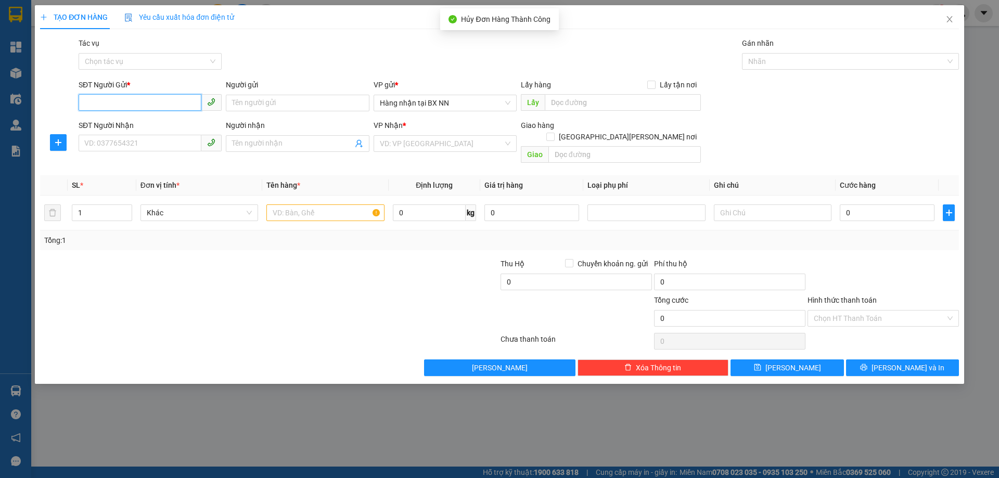
paste input "0000000000"
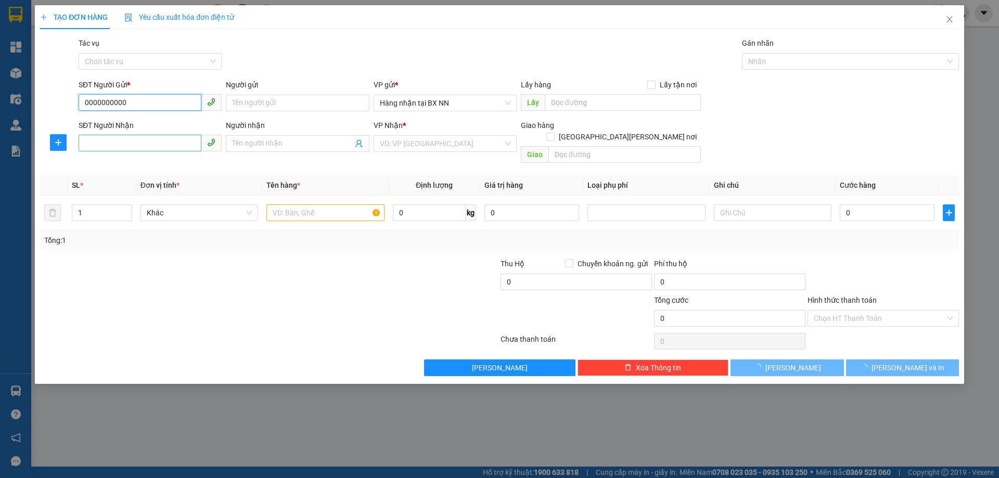
type input "0000000000"
click at [173, 147] on input "SĐT Người Nhận" at bounding box center [140, 143] width 123 height 17
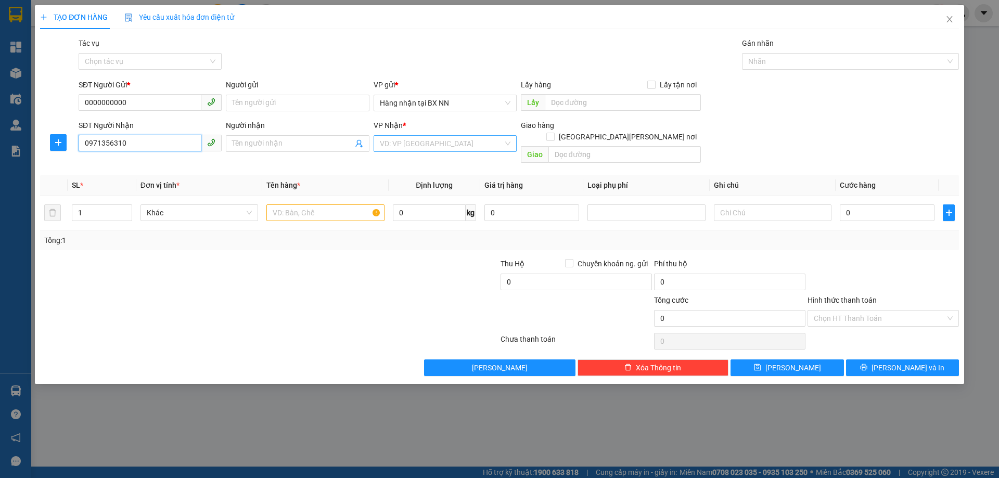
type input "0971356310"
click at [453, 143] on input "search" at bounding box center [441, 144] width 123 height 16
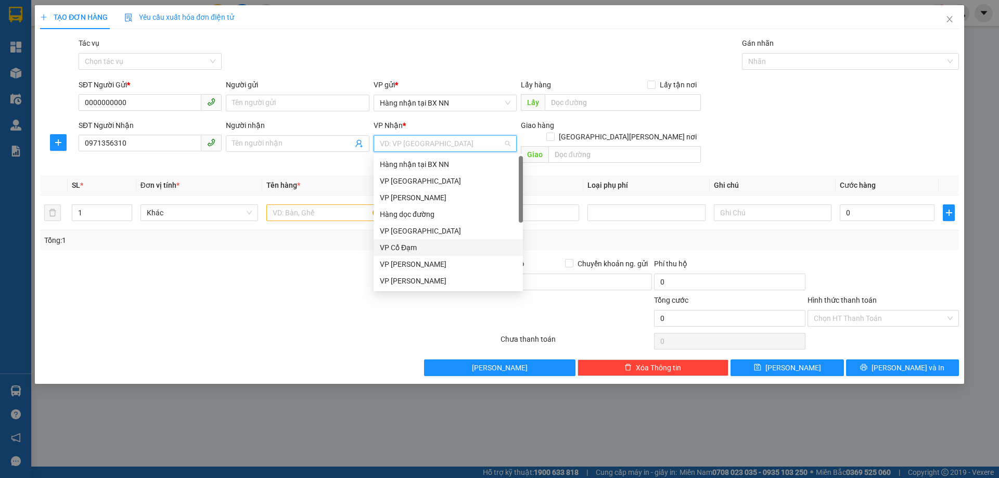
click at [421, 249] on div "VP Cổ Đạm" at bounding box center [448, 247] width 137 height 11
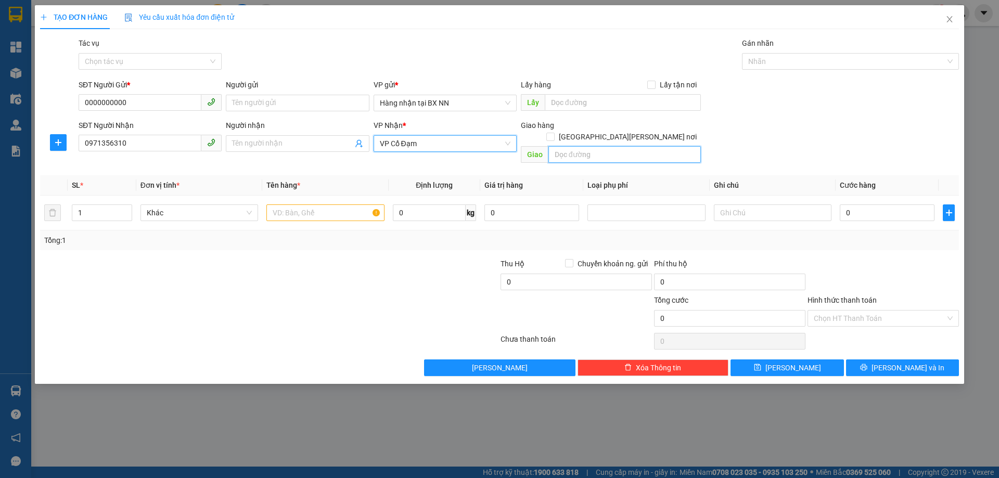
click at [585, 148] on input "text" at bounding box center [624, 154] width 152 height 17
type input "[PERSON_NAME]"
click at [351, 204] on input "text" at bounding box center [325, 212] width 118 height 17
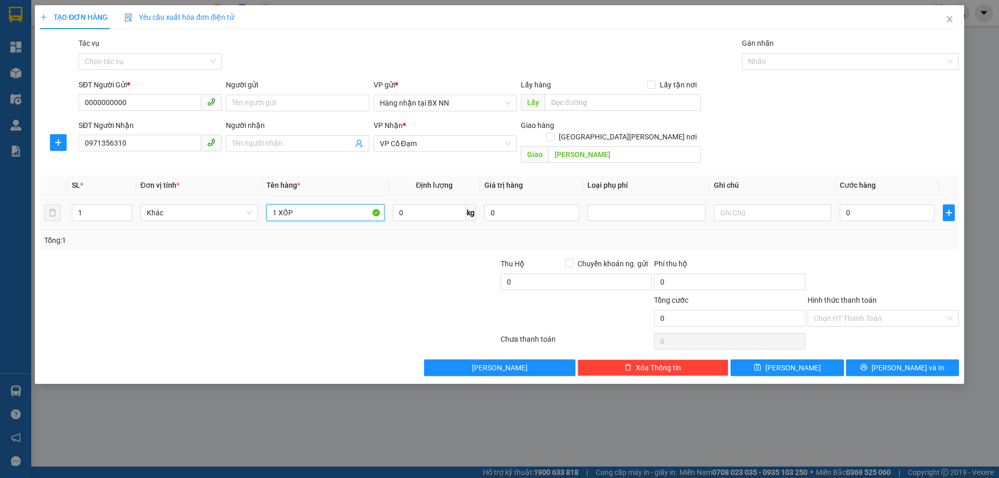
type input "1 XỐP"
click at [894, 202] on div "0" at bounding box center [886, 212] width 95 height 21
click at [901, 204] on input "0" at bounding box center [886, 212] width 95 height 17
type input "60"
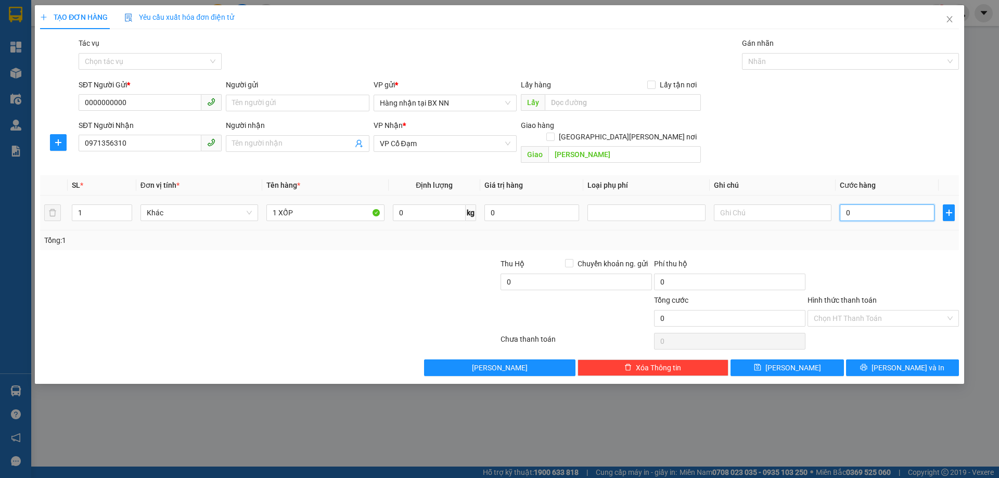
type input "60"
type input "60.000"
click at [877, 310] on input "Hình thức thanh toán" at bounding box center [879, 318] width 132 height 16
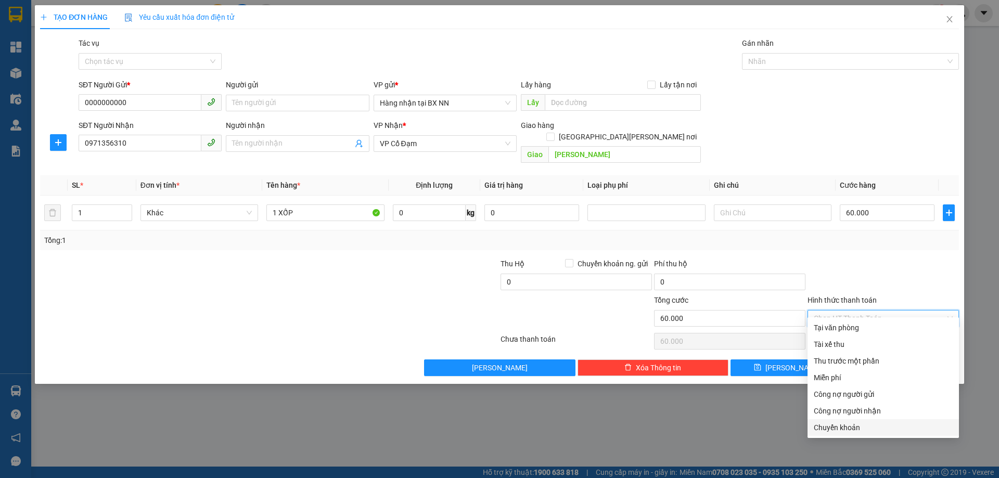
click at [847, 423] on div "Chuyển khoản" at bounding box center [882, 427] width 139 height 11
type input "0"
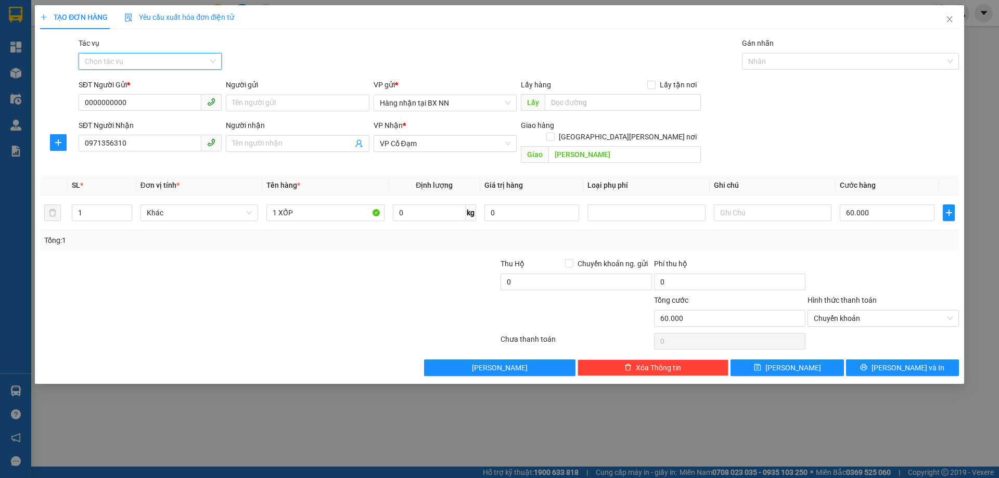
click at [112, 66] on input "Tác vụ" at bounding box center [146, 62] width 123 height 16
click at [117, 85] on div "Nhập hàng lên xe" at bounding box center [150, 81] width 131 height 11
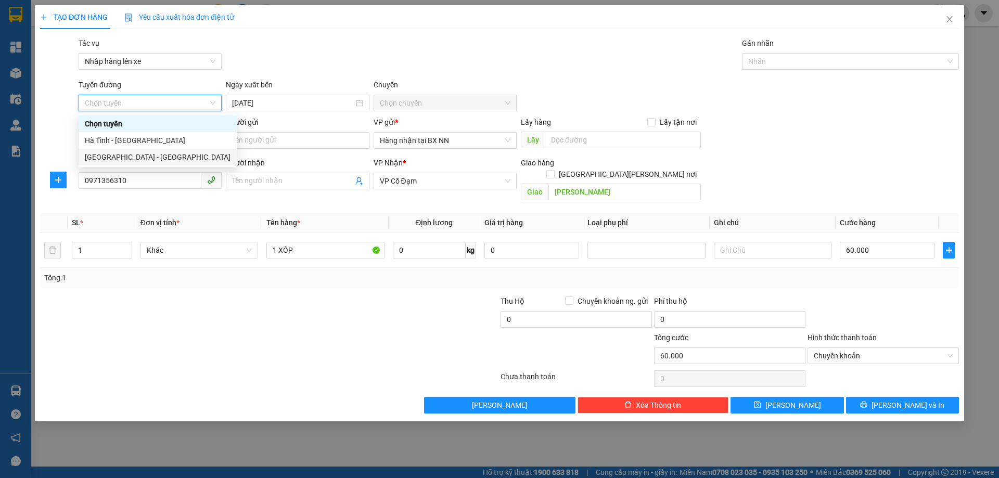
click at [143, 155] on div "[GEOGRAPHIC_DATA] - [GEOGRAPHIC_DATA]" at bounding box center [158, 156] width 146 height 11
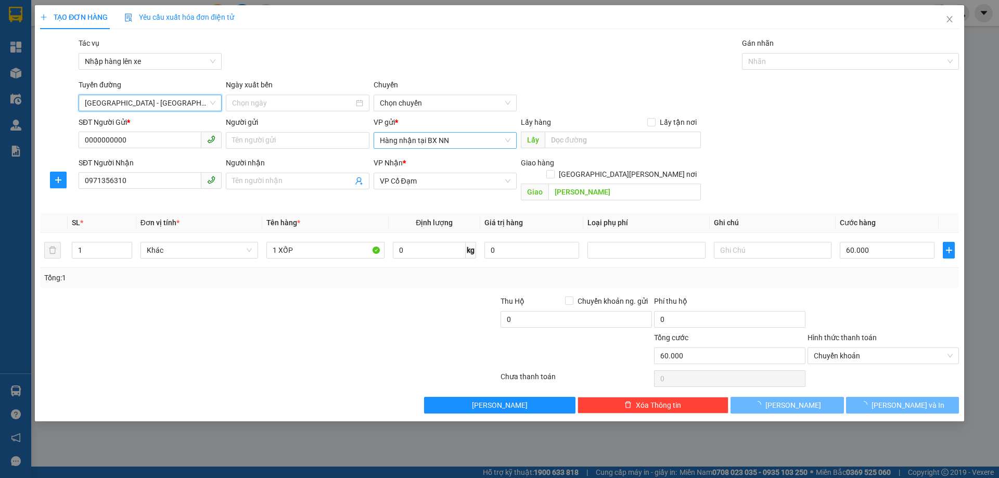
type input "[DATE]"
click at [484, 106] on span "10:00 - 38B-011.03" at bounding box center [445, 103] width 131 height 16
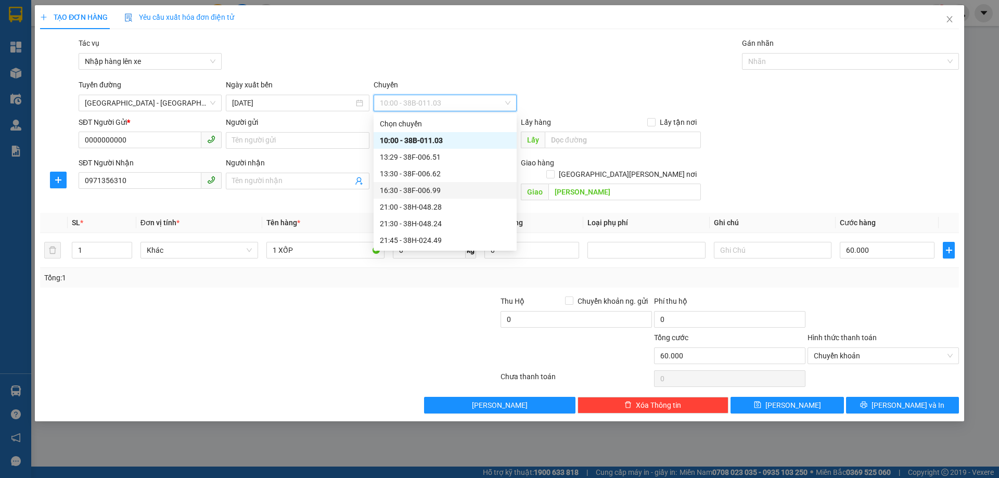
click at [416, 194] on div "16:30 - 38F-006.99" at bounding box center [445, 190] width 131 height 11
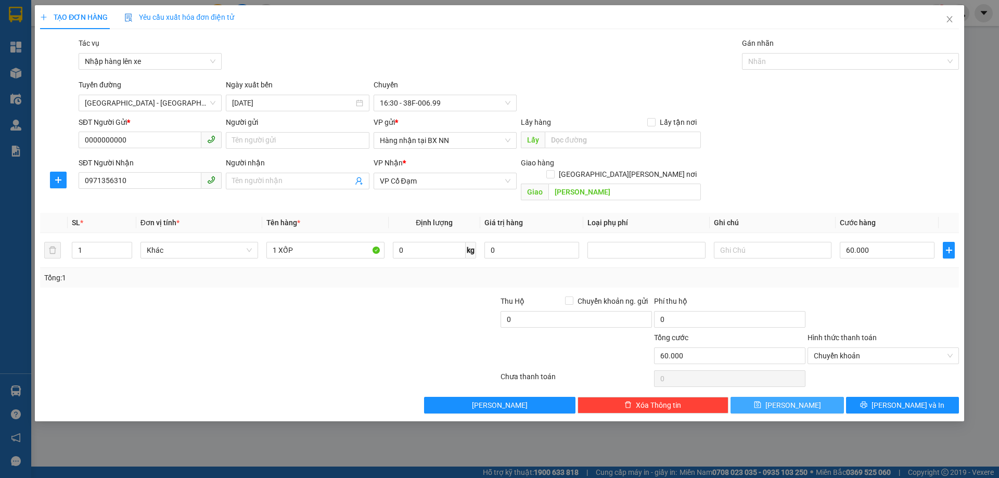
click at [799, 397] on button "[PERSON_NAME]" at bounding box center [786, 405] width 113 height 17
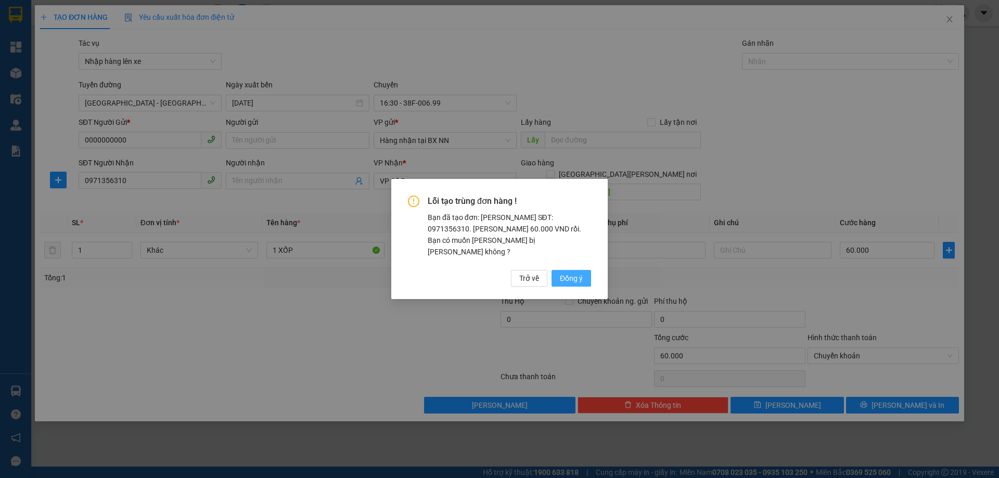
click at [565, 273] on span "Đồng ý" at bounding box center [571, 278] width 23 height 11
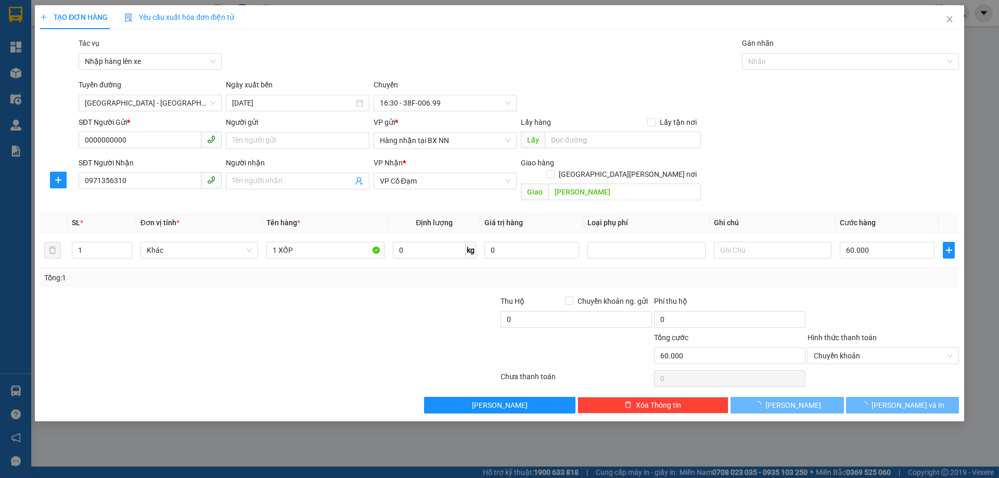
type input "0"
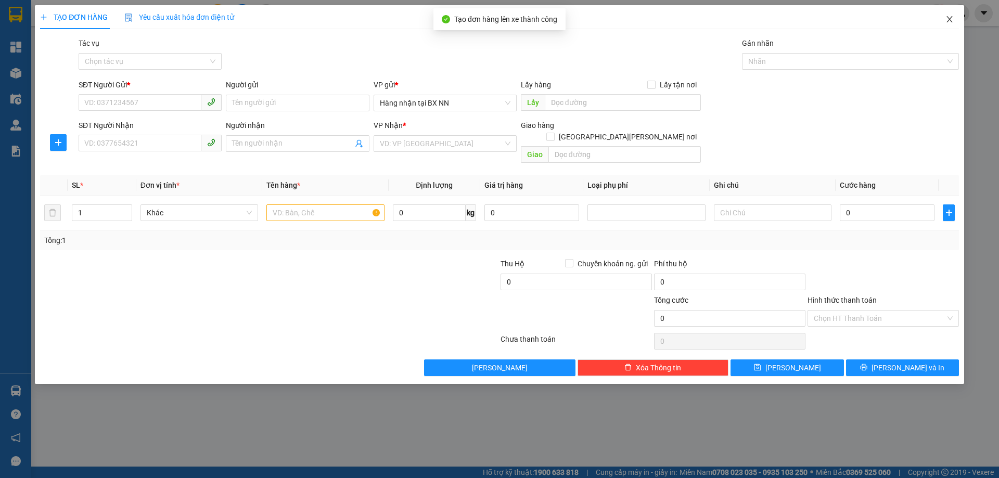
click at [948, 23] on icon "close" at bounding box center [949, 19] width 8 height 8
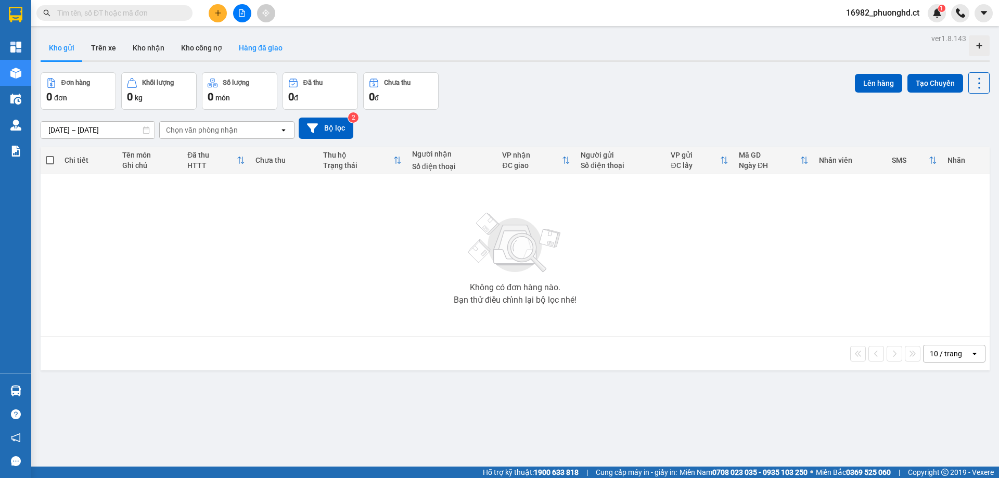
click at [260, 50] on button "Hàng đã giao" at bounding box center [260, 47] width 60 height 25
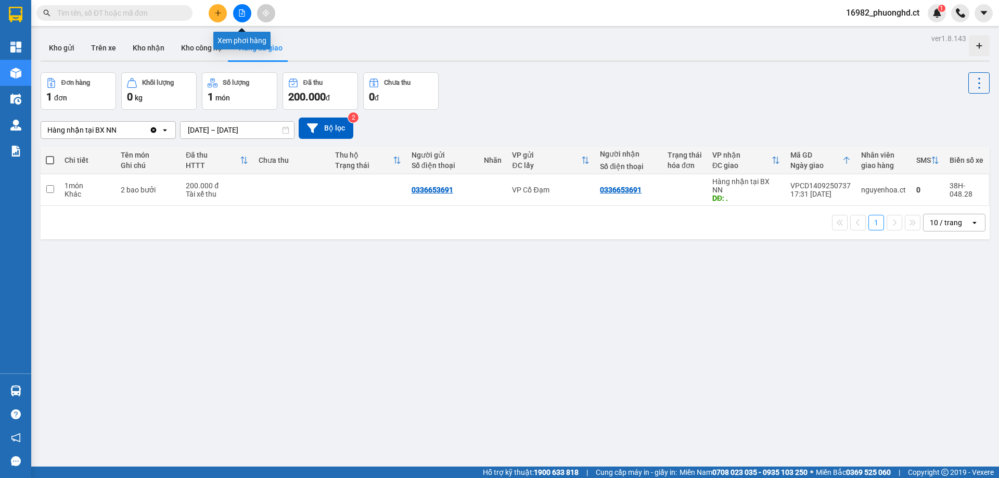
click at [244, 6] on button at bounding box center [242, 13] width 18 height 18
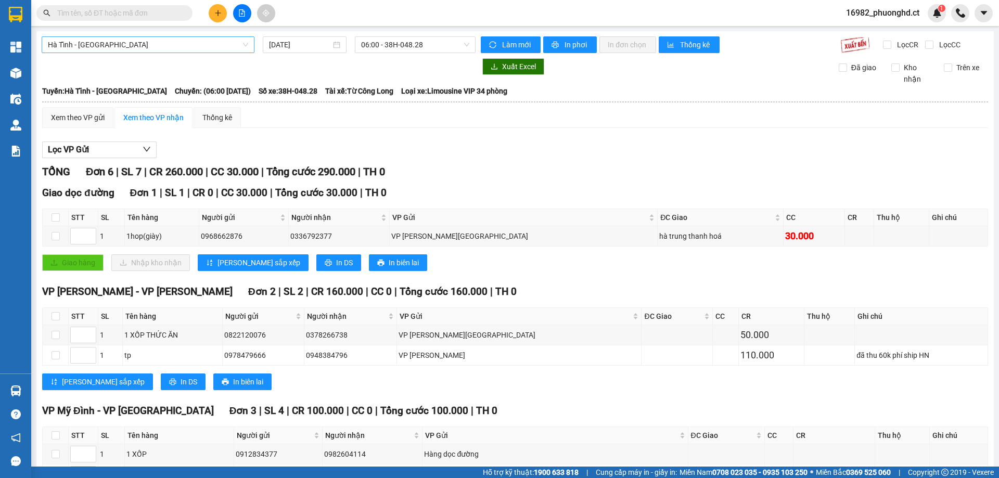
click at [188, 43] on span "Hà Tĩnh - [GEOGRAPHIC_DATA]" at bounding box center [148, 45] width 200 height 16
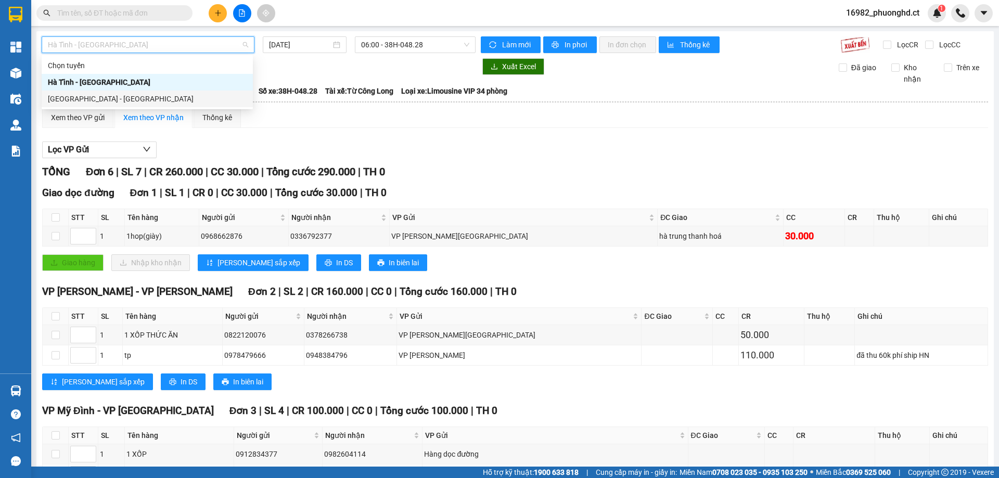
click at [108, 98] on div "[GEOGRAPHIC_DATA] - [GEOGRAPHIC_DATA]" at bounding box center [147, 98] width 199 height 11
type input "[DATE]"
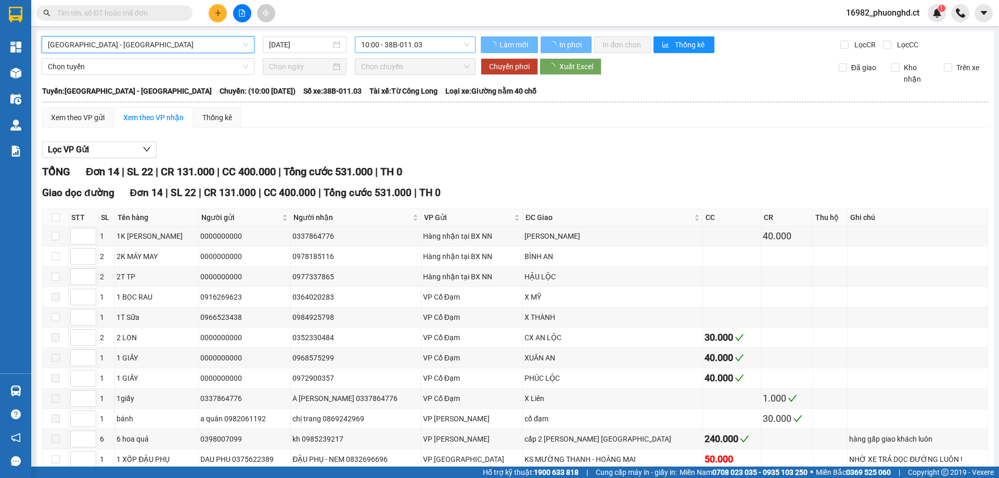
click at [431, 47] on span "10:00 - 38B-011.03" at bounding box center [415, 45] width 108 height 16
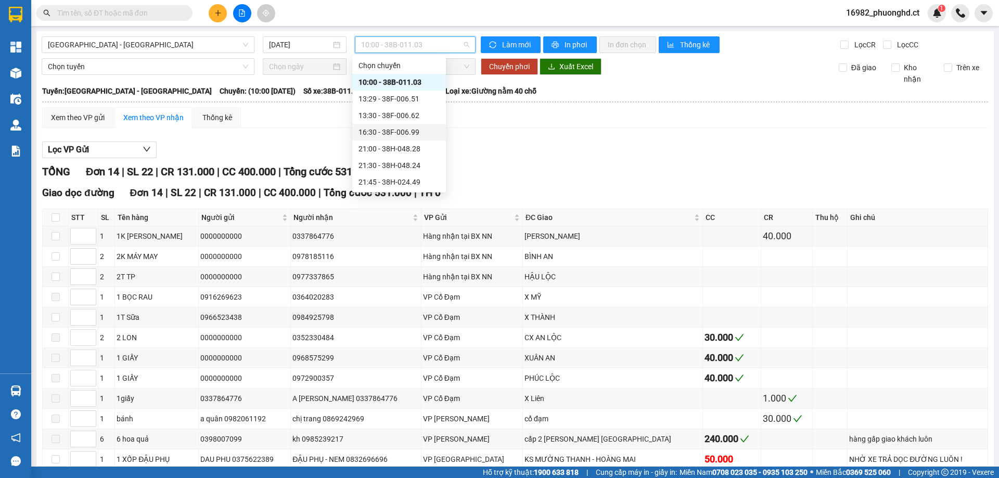
click at [394, 130] on div "16:30 - 38F-006.99" at bounding box center [398, 131] width 81 height 11
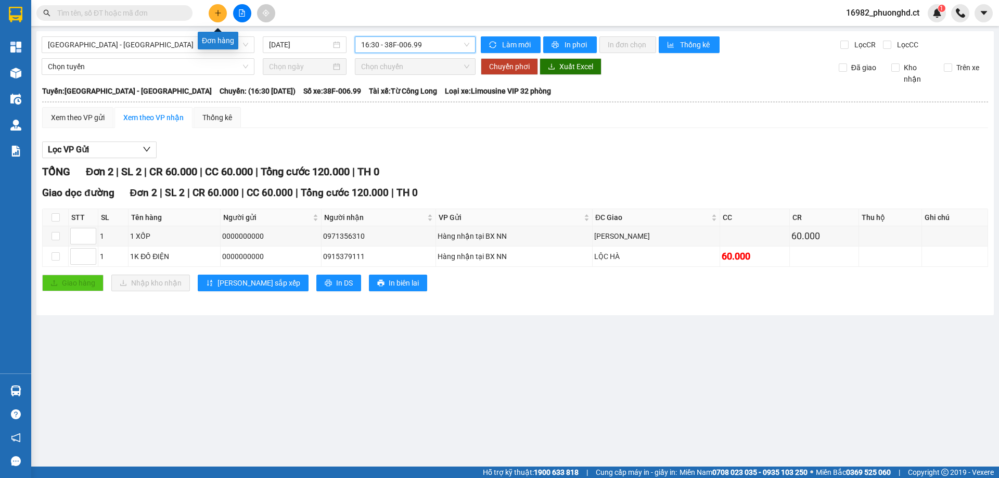
click at [220, 13] on icon "plus" at bounding box center [218, 12] width 6 height 1
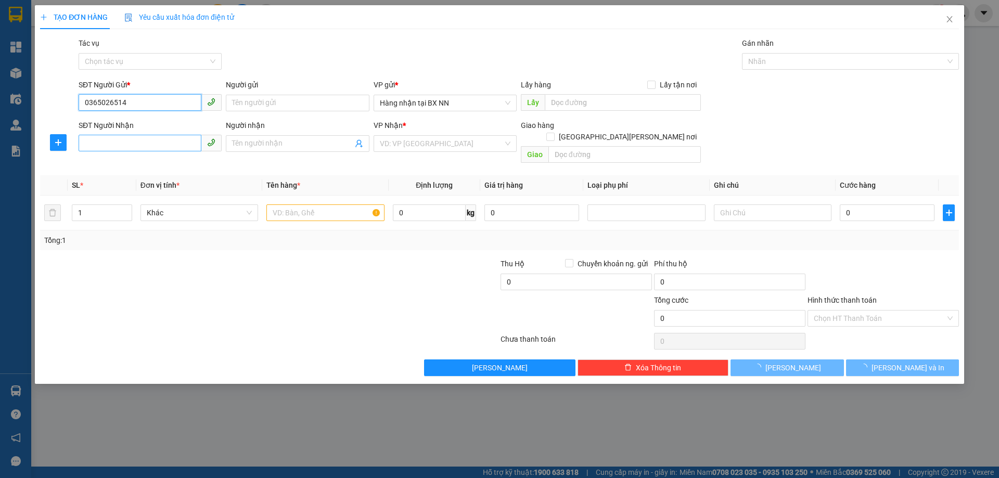
type input "0365026514"
drag, startPoint x: 161, startPoint y: 144, endPoint x: 160, endPoint y: 138, distance: 5.9
click at [161, 145] on input "SĐT Người Nhận" at bounding box center [140, 143] width 123 height 17
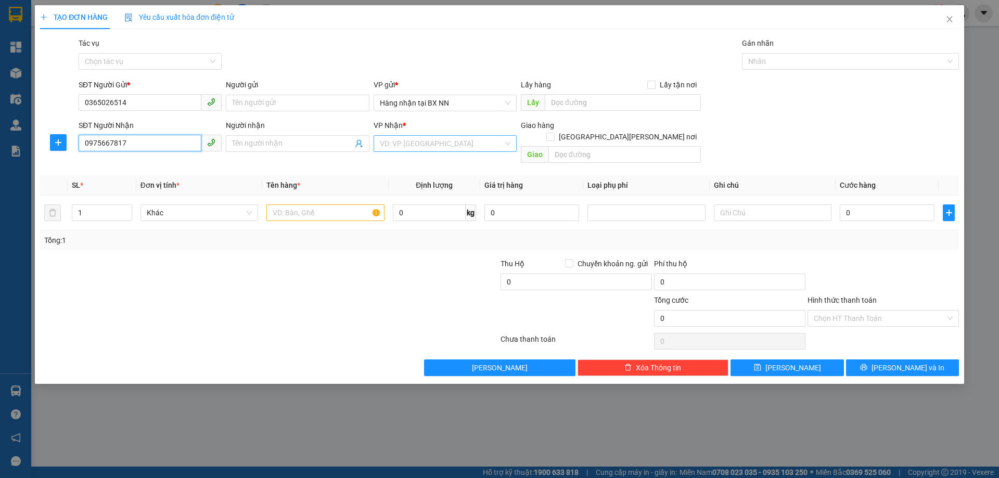
type input "0975667817"
click at [457, 142] on input "search" at bounding box center [441, 144] width 123 height 16
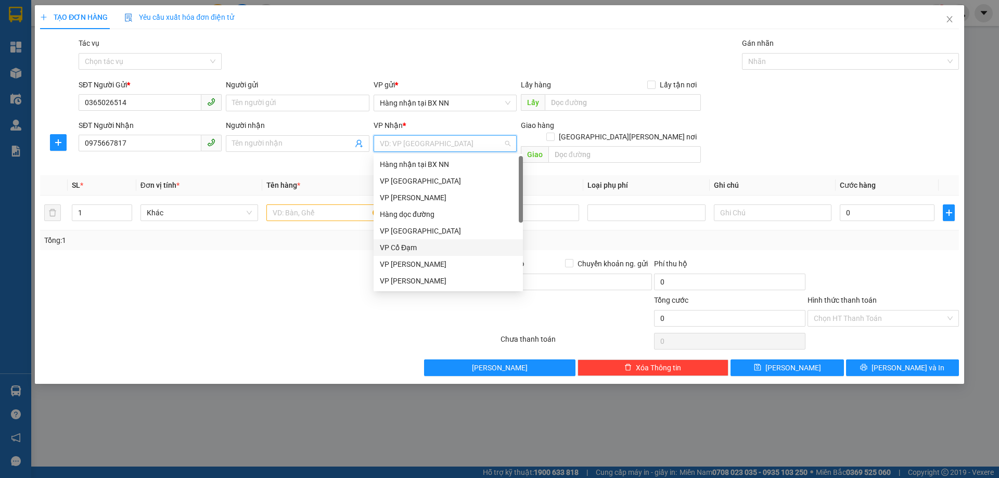
drag, startPoint x: 400, startPoint y: 250, endPoint x: 839, endPoint y: 94, distance: 466.0
click at [401, 251] on div "VP Cổ Đạm" at bounding box center [448, 247] width 137 height 11
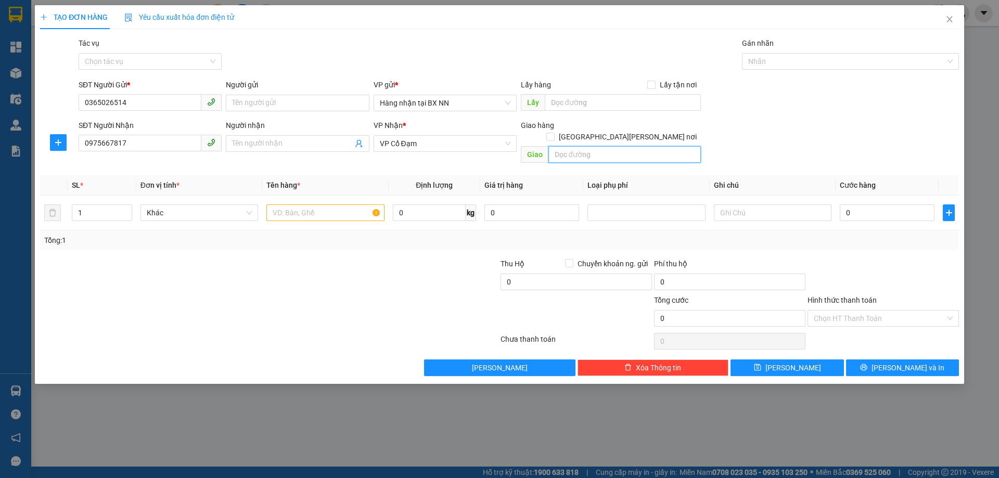
click at [661, 146] on input "text" at bounding box center [624, 154] width 152 height 17
type input "[PERSON_NAME]"
click at [304, 204] on input "text" at bounding box center [325, 212] width 118 height 17
type input "1 XỐP HẢI SẢN"
click at [945, 17] on icon "close" at bounding box center [949, 19] width 8 height 8
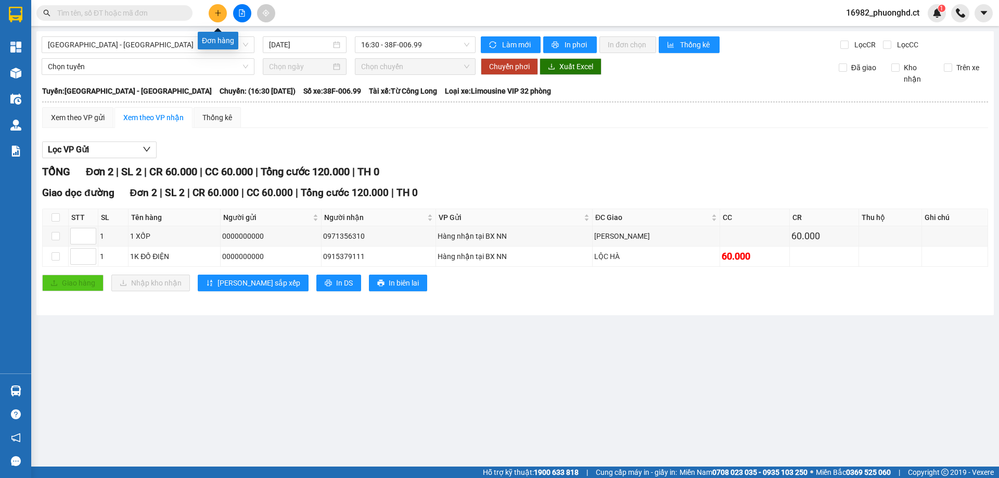
click at [215, 12] on icon "plus" at bounding box center [217, 12] width 7 height 7
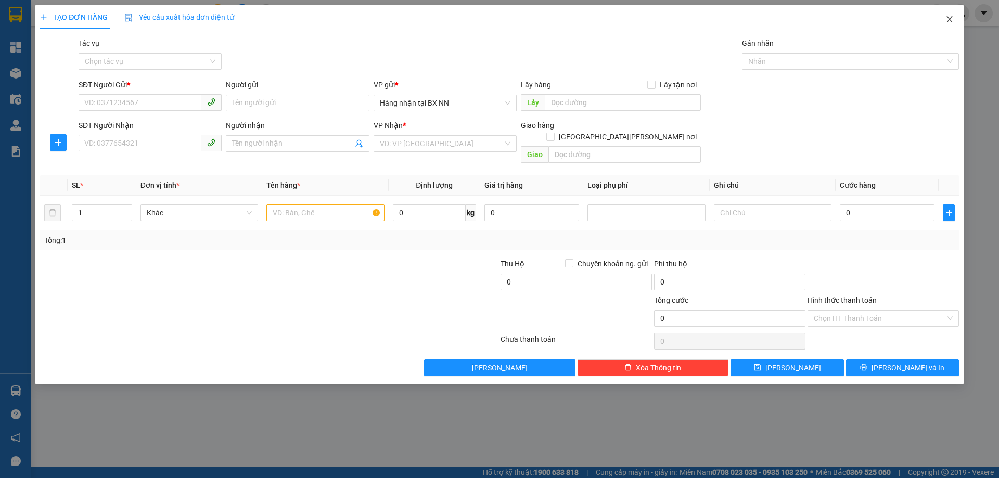
click at [957, 23] on span "Close" at bounding box center [949, 19] width 29 height 29
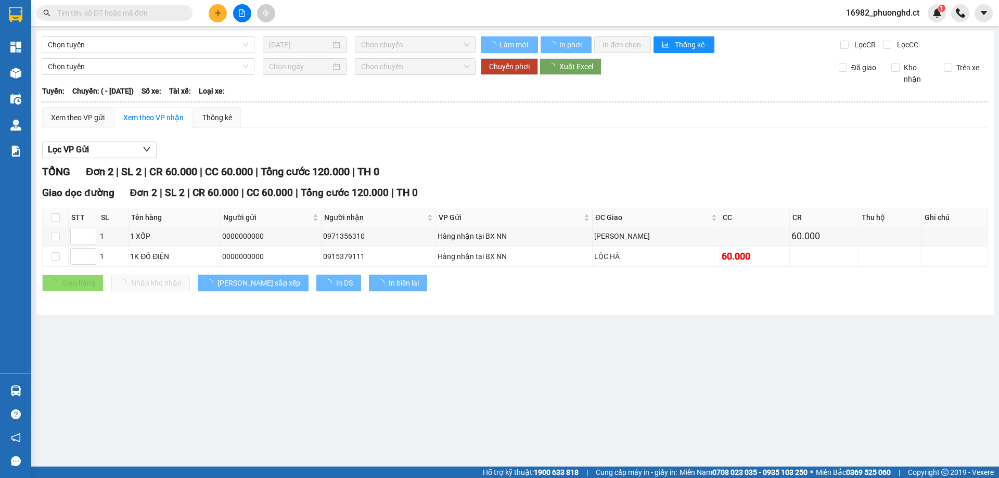
click at [889, 21] on div "16982_phuonghd.ct 1" at bounding box center [891, 13] width 108 height 18
click at [888, 15] on span "16982_phuonghd.ct" at bounding box center [882, 12] width 90 height 13
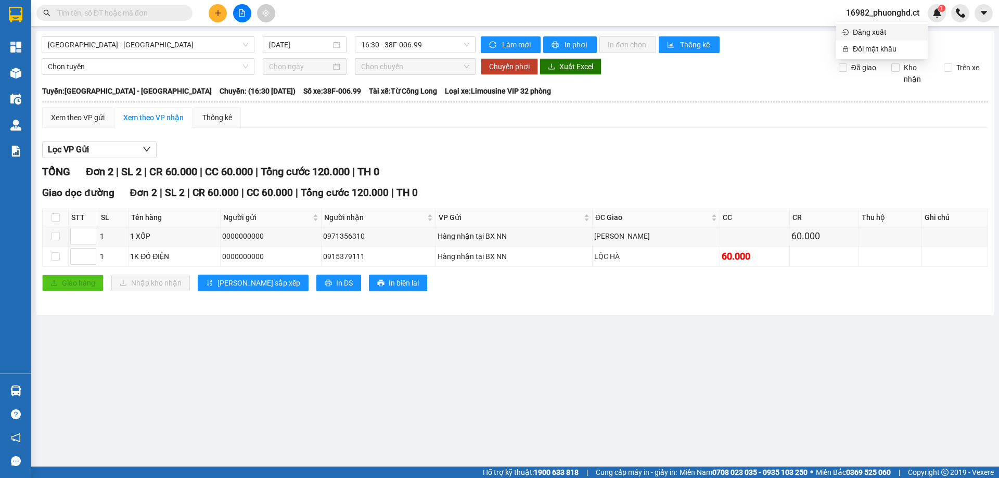
click at [868, 36] on span "Đăng xuất" at bounding box center [886, 32] width 69 height 11
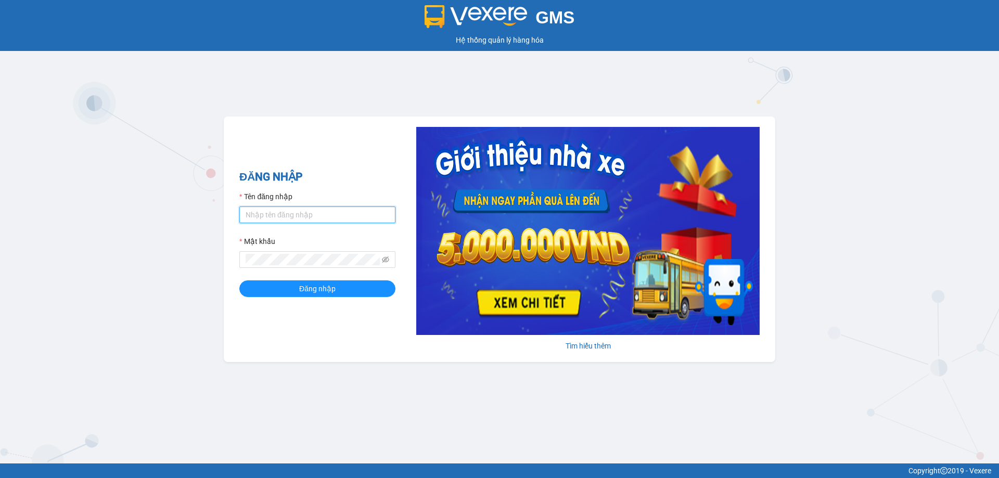
type input "phuonghd.ct"
click at [365, 276] on form "Tên đăng nhập phuonghd.ct Mật khẩu Đăng nhập" at bounding box center [317, 244] width 156 height 106
click at [364, 280] on form "Tên đăng nhập phuonghd.ct Mật khẩu Đăng nhập" at bounding box center [317, 244] width 156 height 106
click at [364, 284] on button "Đăng nhập" at bounding box center [317, 288] width 156 height 17
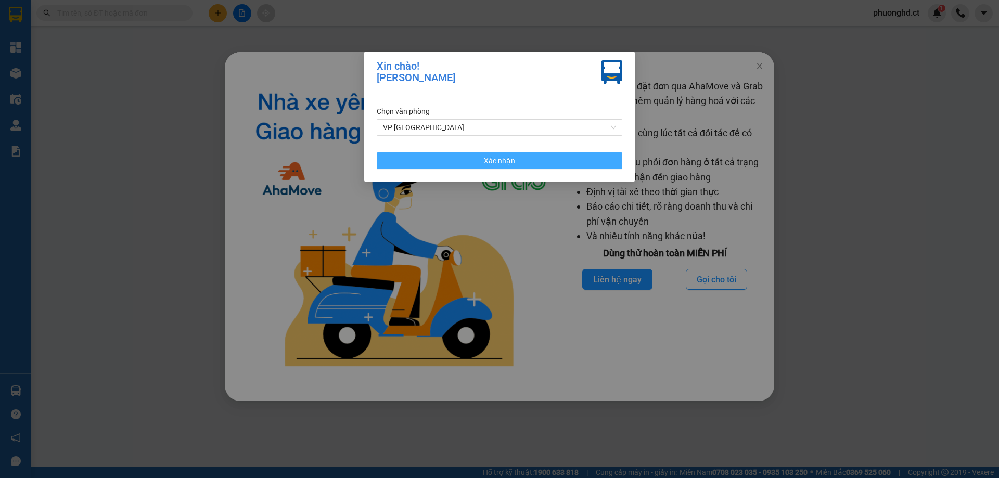
click at [434, 158] on button "Xác nhận" at bounding box center [499, 160] width 245 height 17
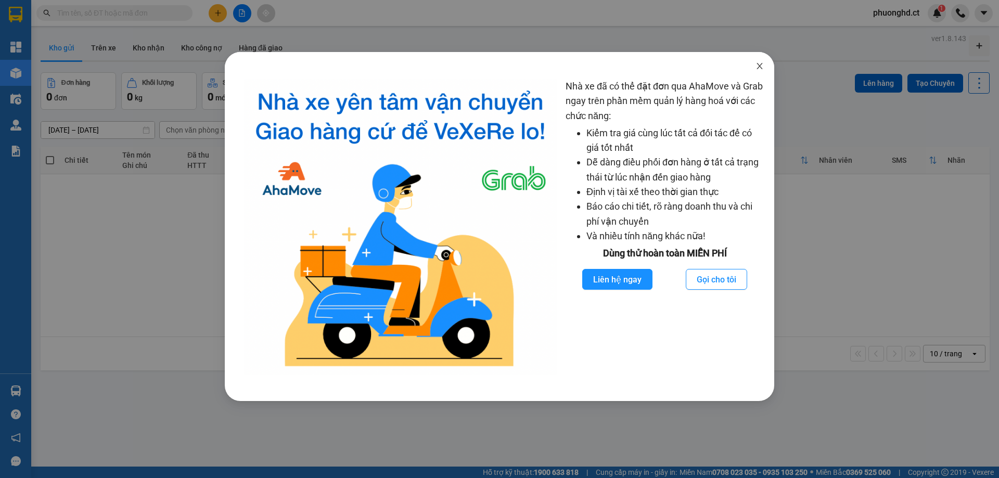
click at [765, 67] on span "Close" at bounding box center [759, 66] width 29 height 29
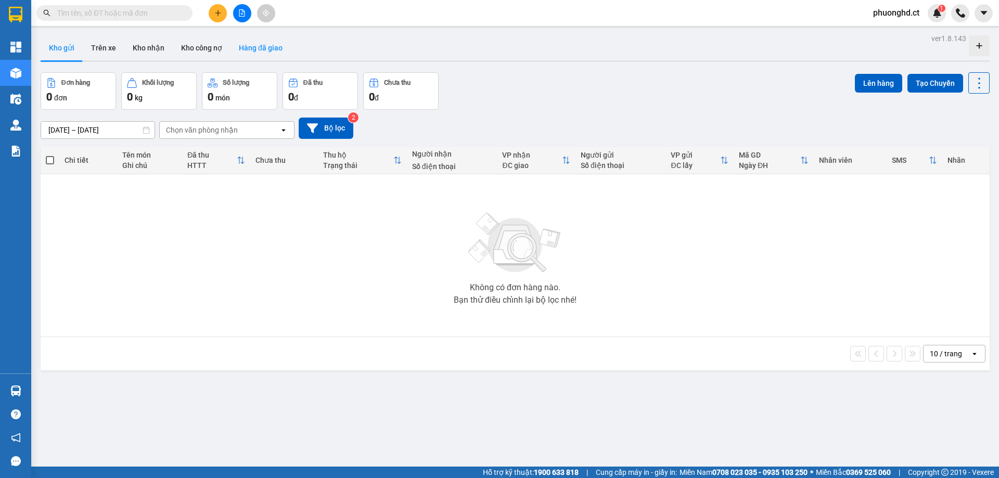
click at [261, 49] on button "Hàng đã giao" at bounding box center [260, 47] width 60 height 25
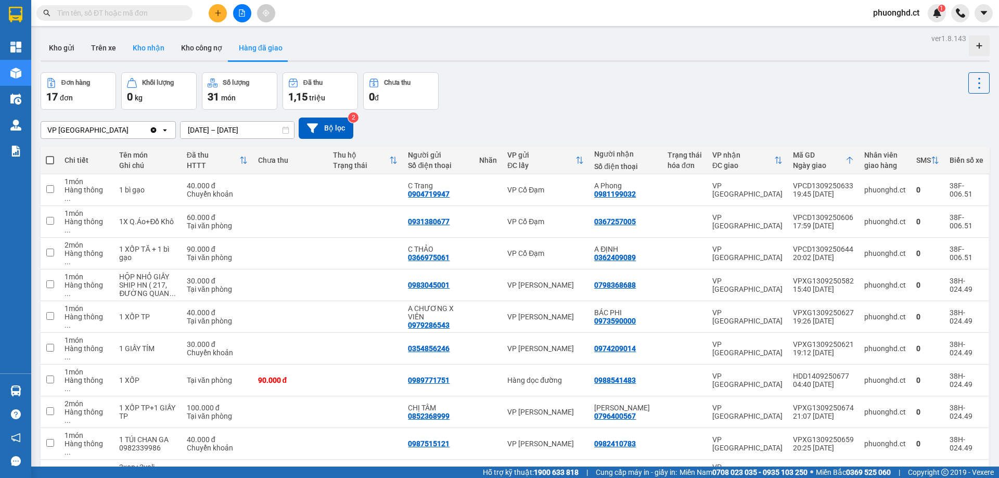
click at [146, 54] on button "Kho nhận" at bounding box center [148, 47] width 48 height 25
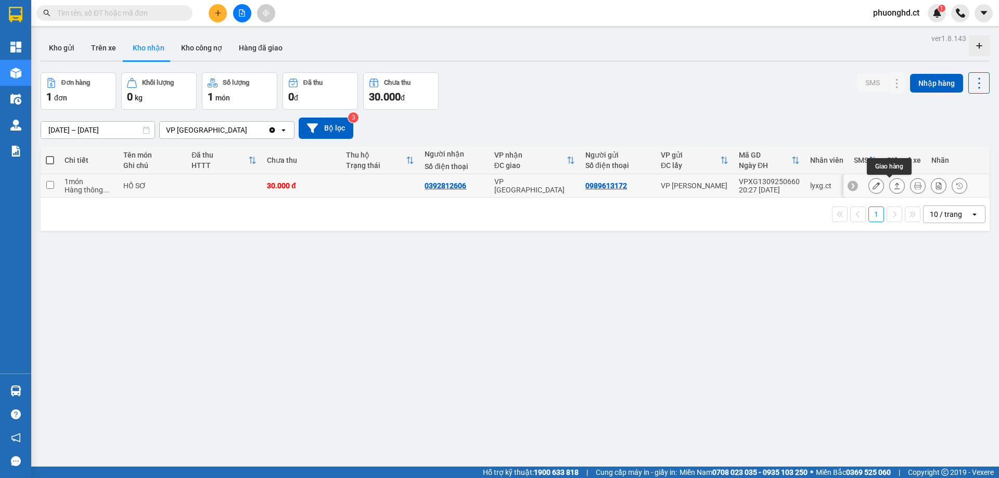
click at [893, 189] on icon at bounding box center [896, 185] width 7 height 7
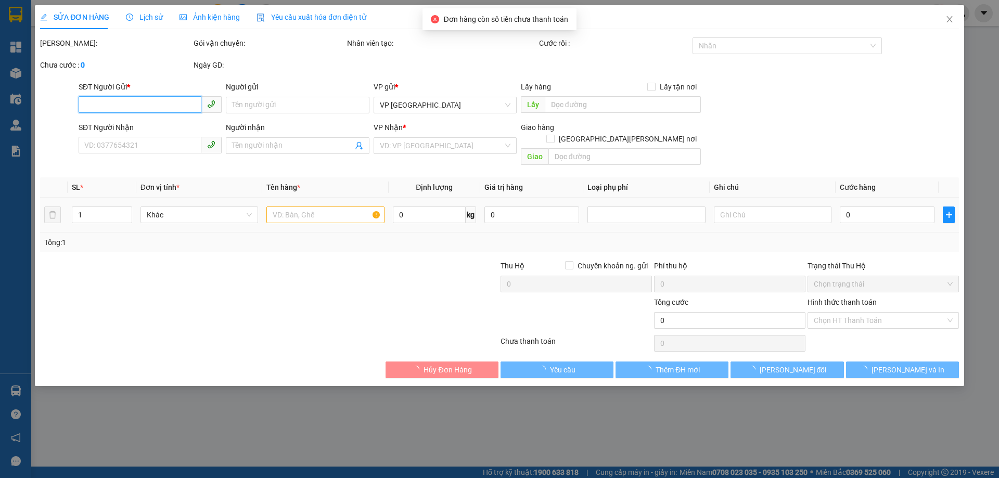
type input "0989613172"
type input "0392812606"
type input "30.000"
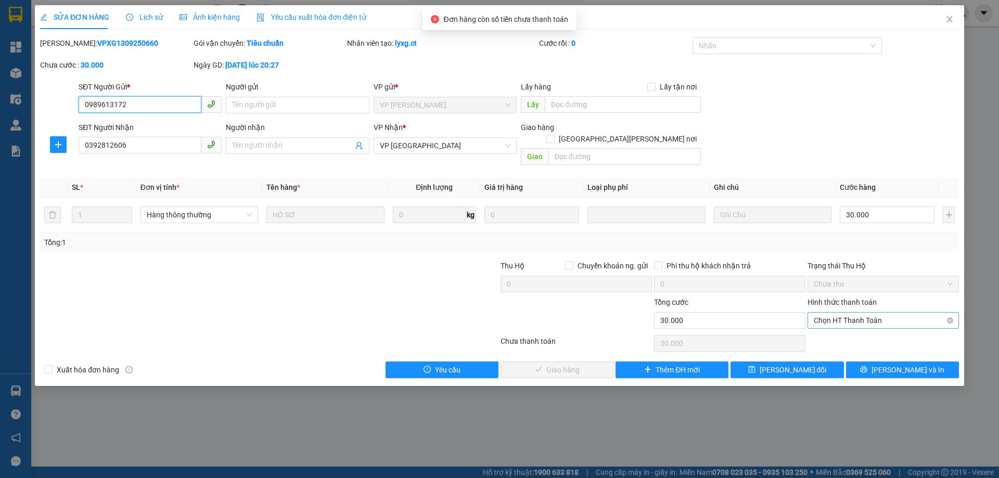
click at [859, 313] on span "Chọn HT Thanh Toán" at bounding box center [882, 321] width 139 height 16
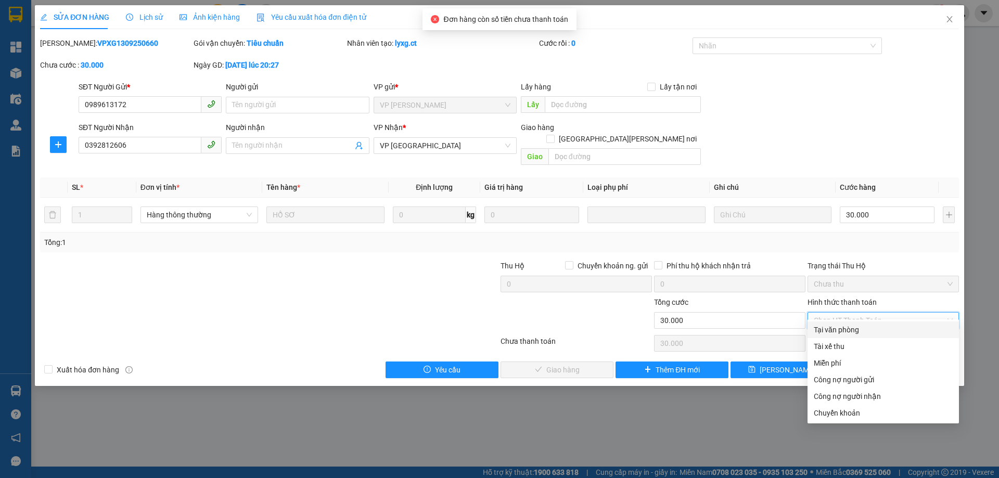
click at [843, 332] on div "Tại văn phòng" at bounding box center [882, 329] width 139 height 11
type input "0"
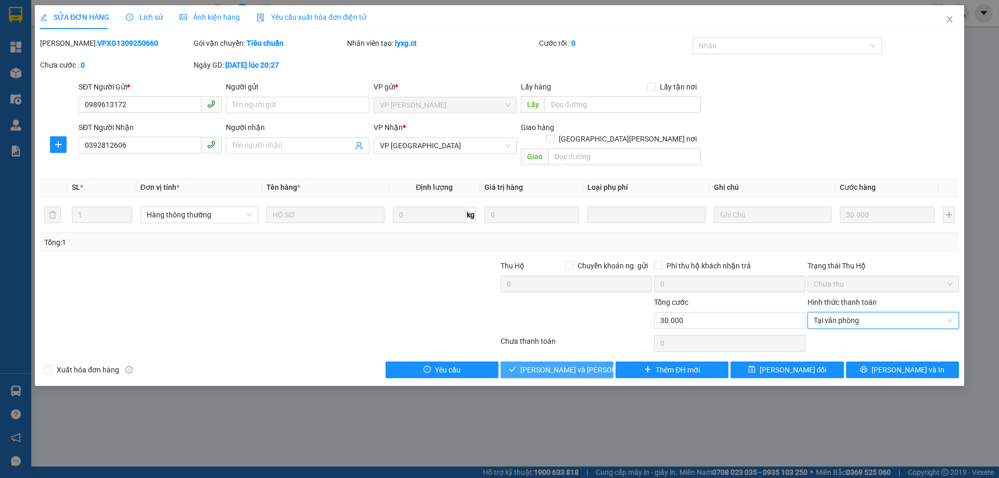
click at [516, 366] on icon "check" at bounding box center [512, 369] width 7 height 7
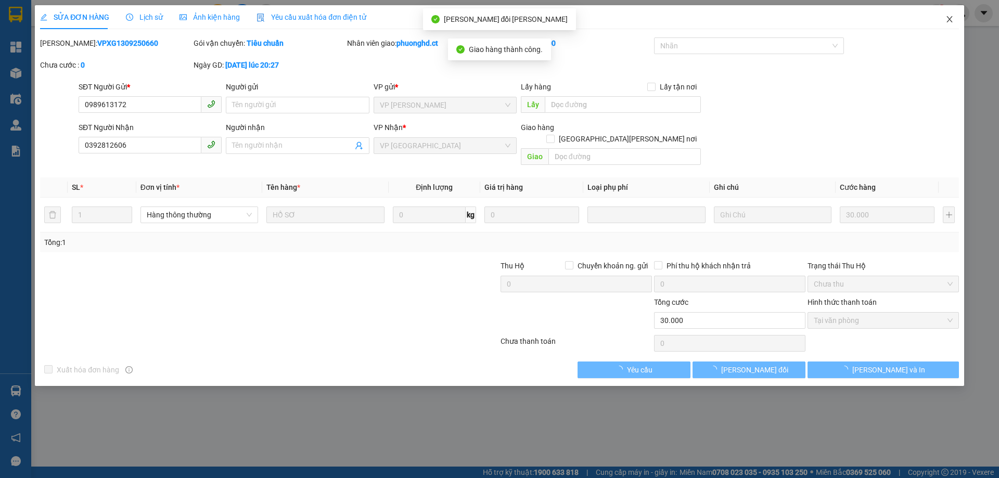
click at [947, 24] on span "Close" at bounding box center [949, 19] width 29 height 29
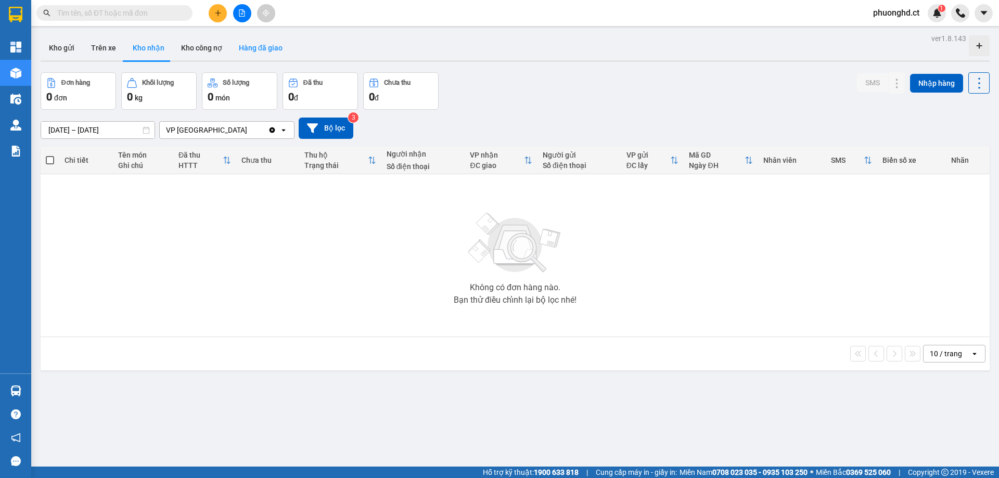
click at [270, 48] on button "Hàng đã giao" at bounding box center [260, 47] width 60 height 25
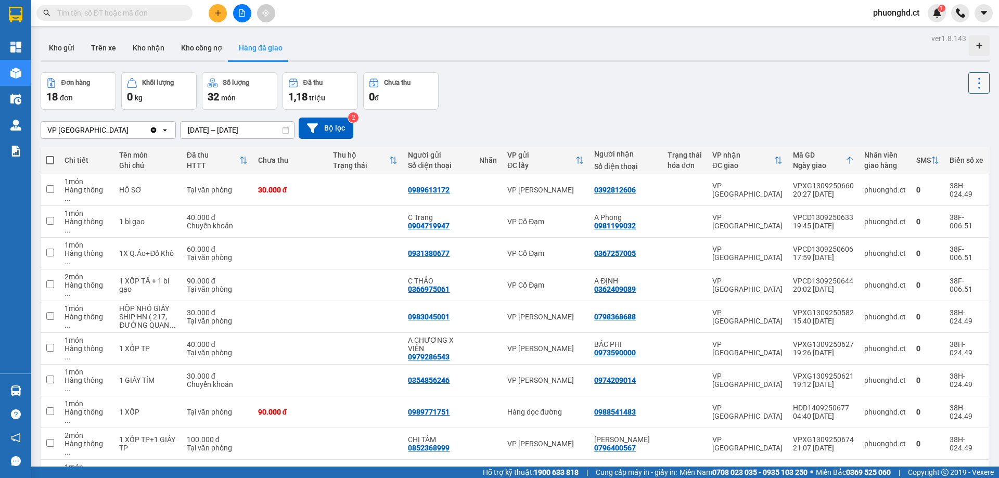
click at [973, 92] on button at bounding box center [978, 82] width 21 height 21
click at [810, 113] on div "VP Hà Đông Clear value open 12/09/2025 – 14/09/2025 Press the down arrow key to…" at bounding box center [515, 128] width 949 height 37
click at [950, 351] on span "20 / trang" at bounding box center [939, 354] width 33 height 10
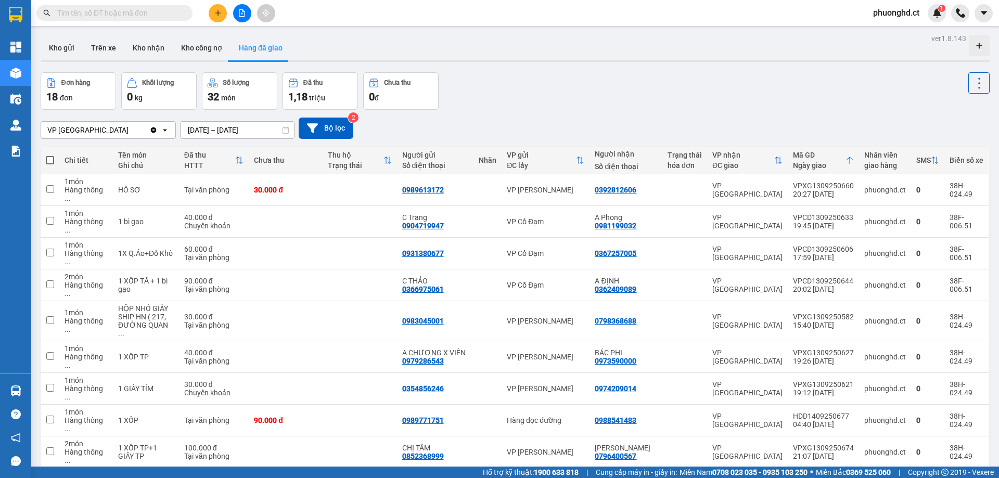
click at [240, 128] on input "[DATE] – [DATE]" at bounding box center [236, 130] width 113 height 17
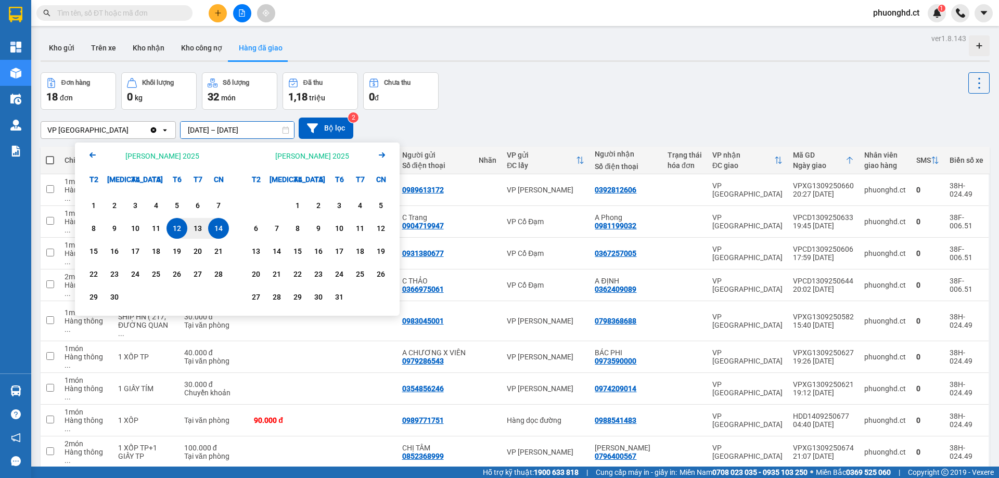
click at [219, 226] on div "14" at bounding box center [218, 228] width 15 height 12
type input "14/09/2025 – 14/09/2025"
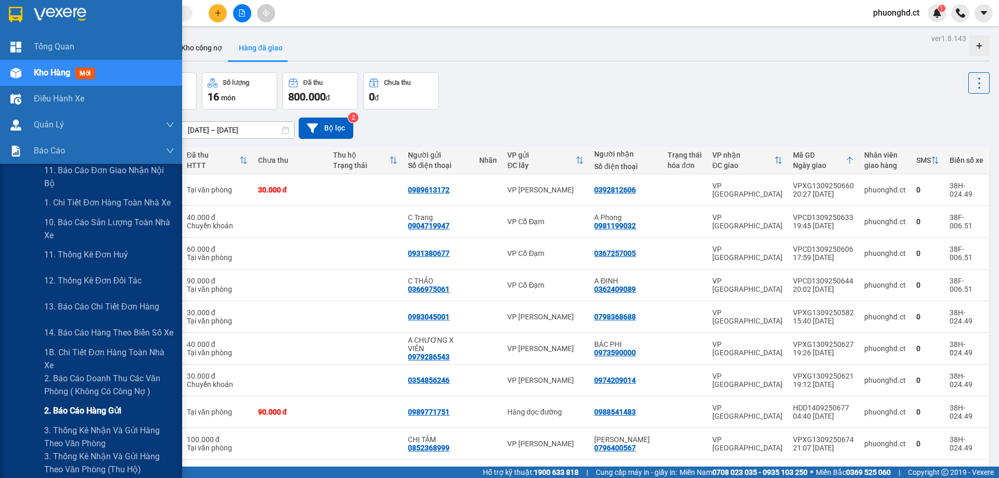
click at [80, 407] on span "2. Báo cáo hàng gửi" at bounding box center [82, 410] width 77 height 13
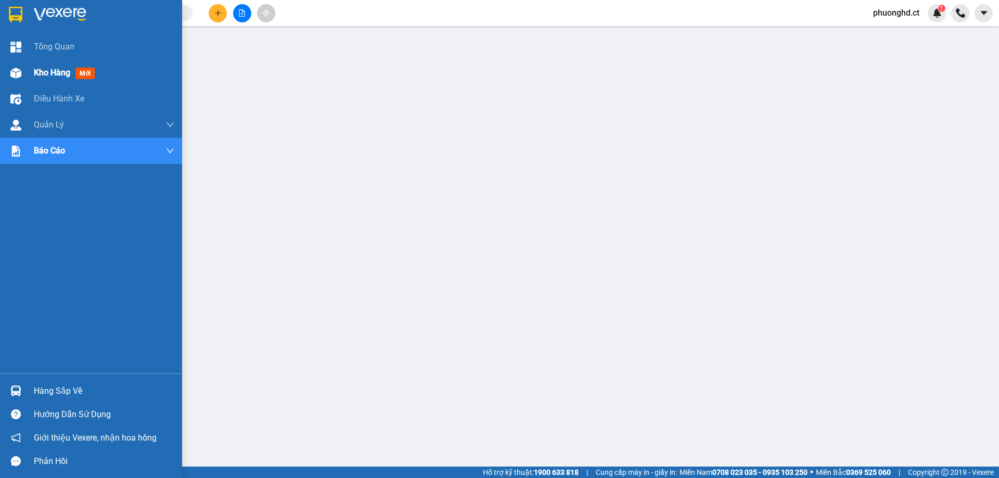
click at [23, 74] on div at bounding box center [16, 73] width 18 height 18
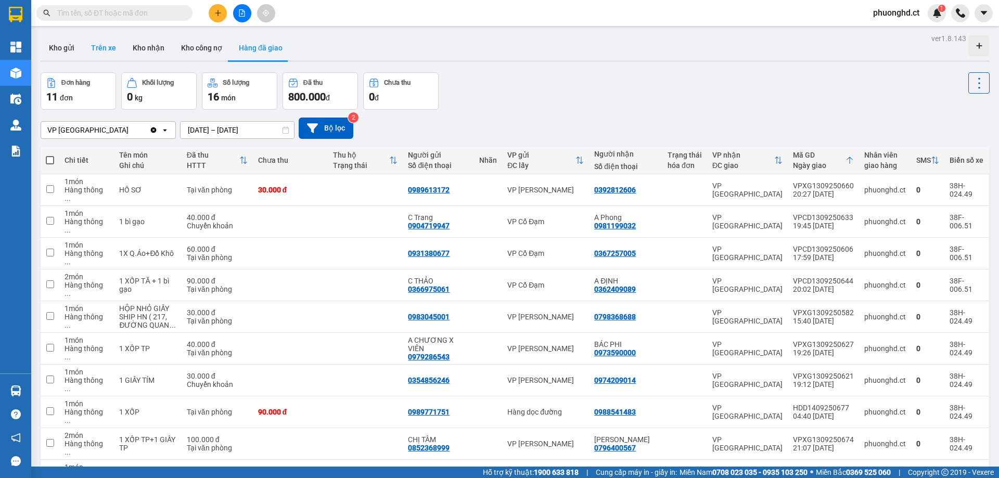
click at [100, 51] on button "Trên xe" at bounding box center [104, 47] width 42 height 25
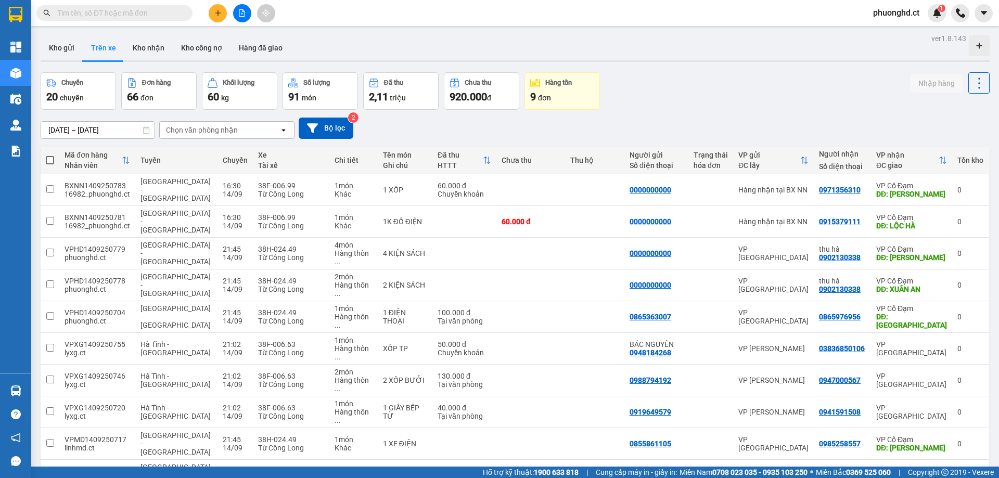
click at [196, 130] on div "Chọn văn phòng nhận" at bounding box center [202, 130] width 72 height 10
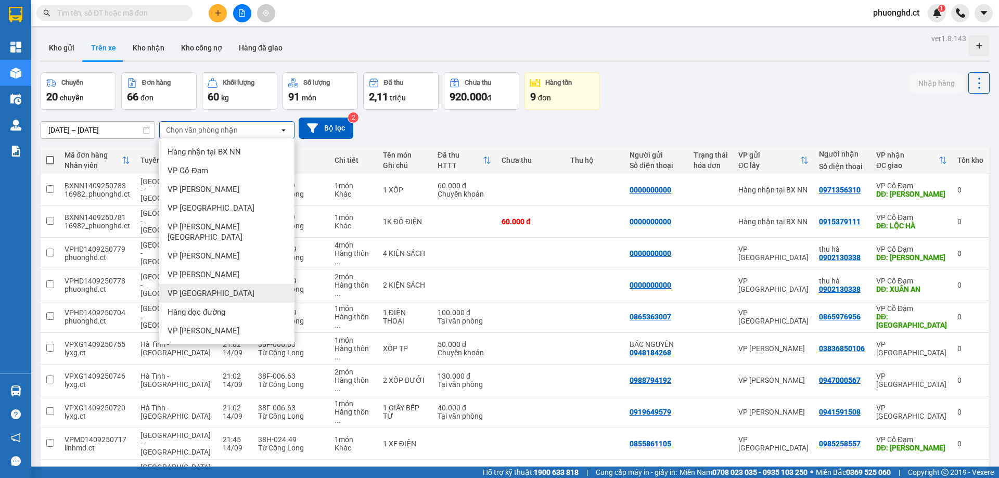
click at [220, 284] on div "VP [GEOGRAPHIC_DATA]" at bounding box center [226, 293] width 135 height 19
